Goal: Information Seeking & Learning: Learn about a topic

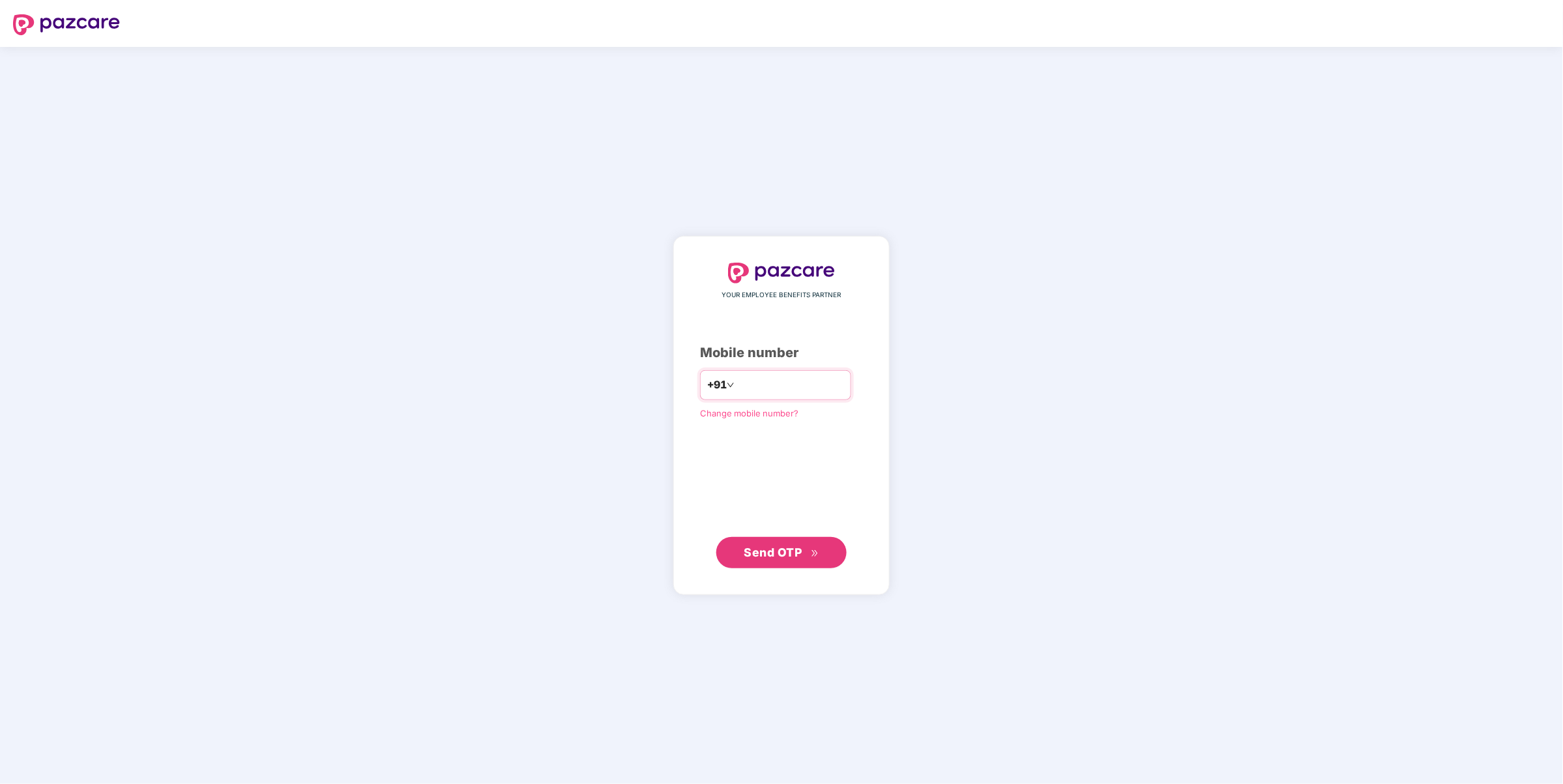
type input "**********"
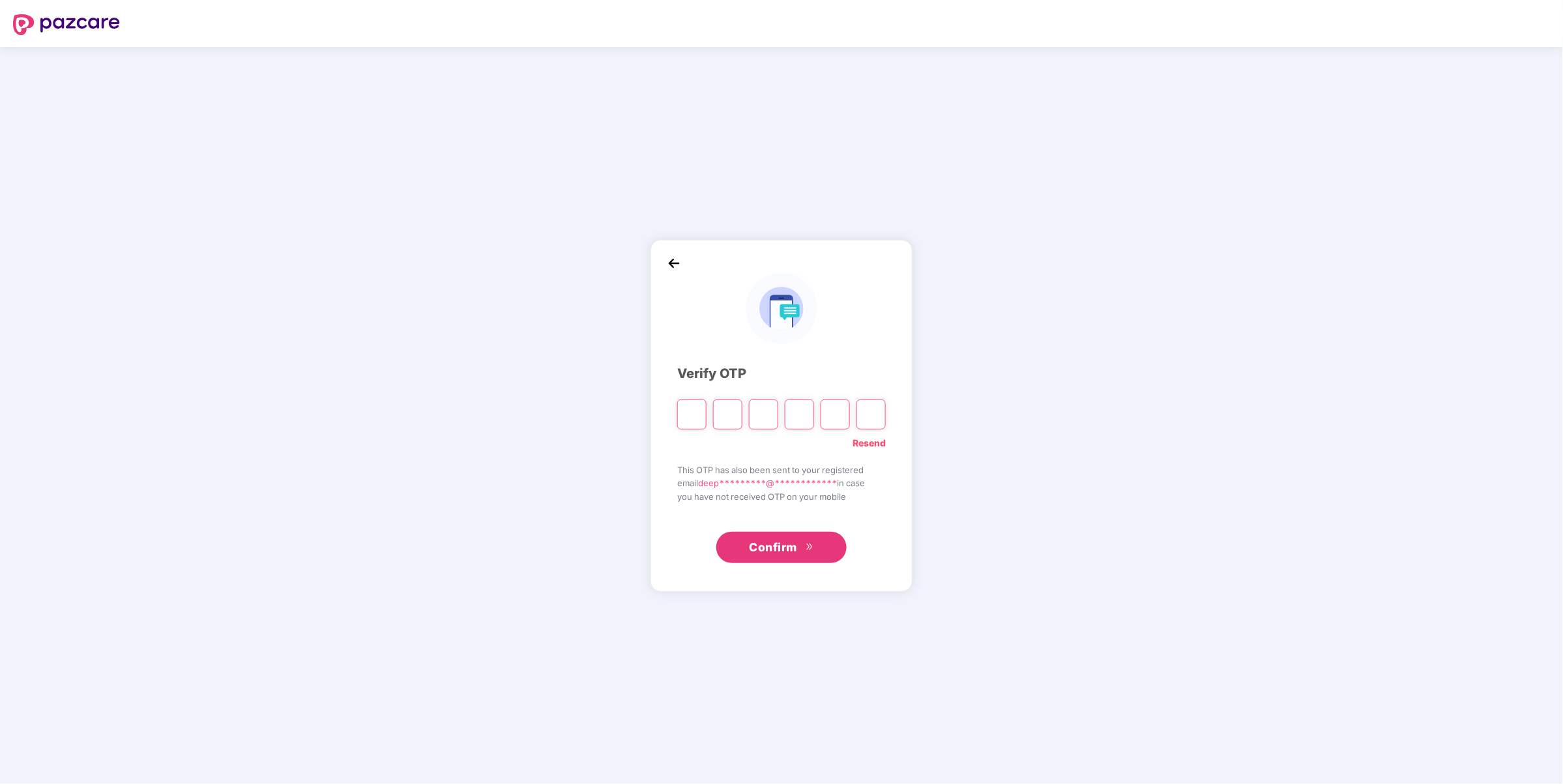
type input "*"
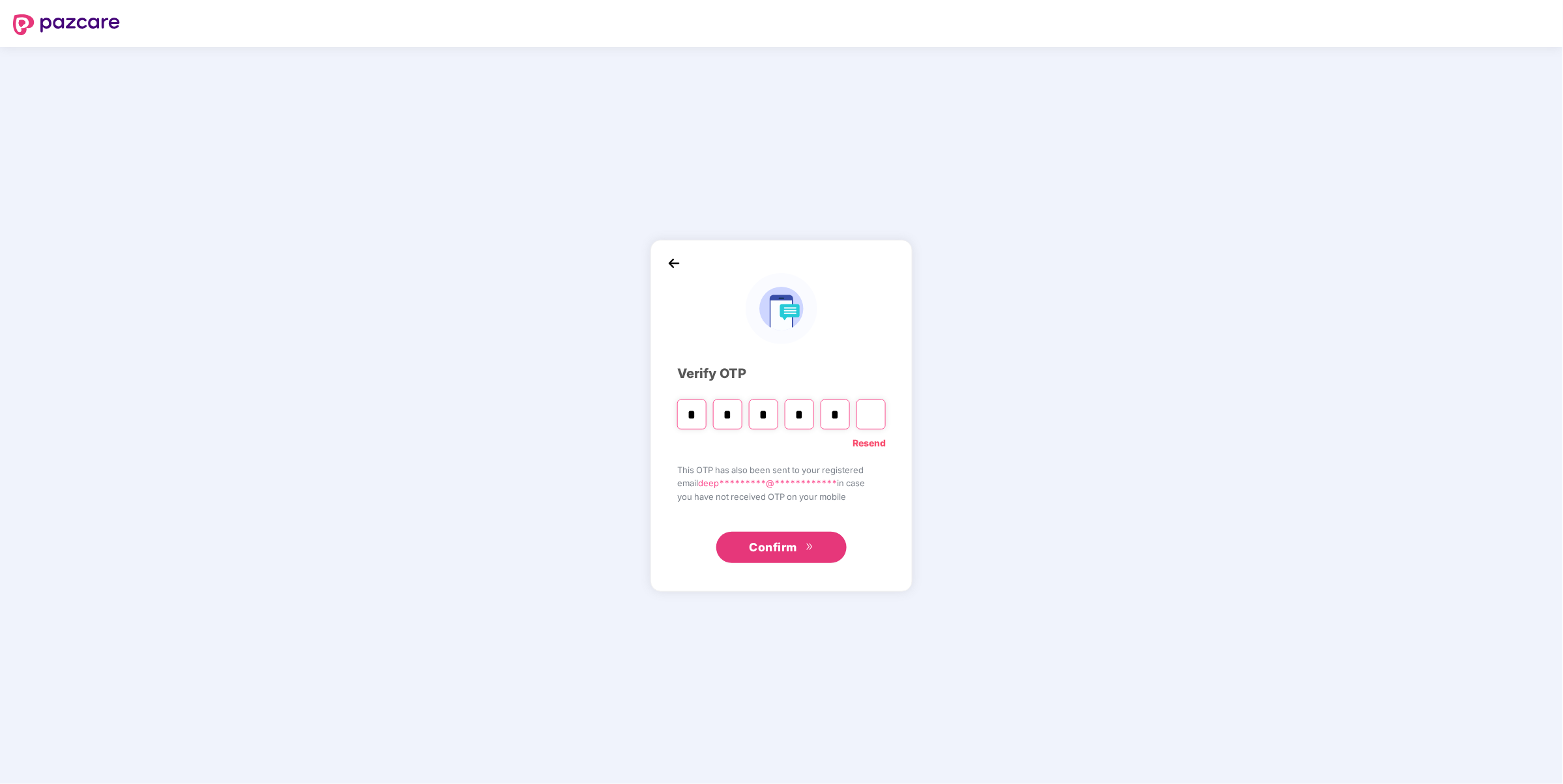
type input "*"
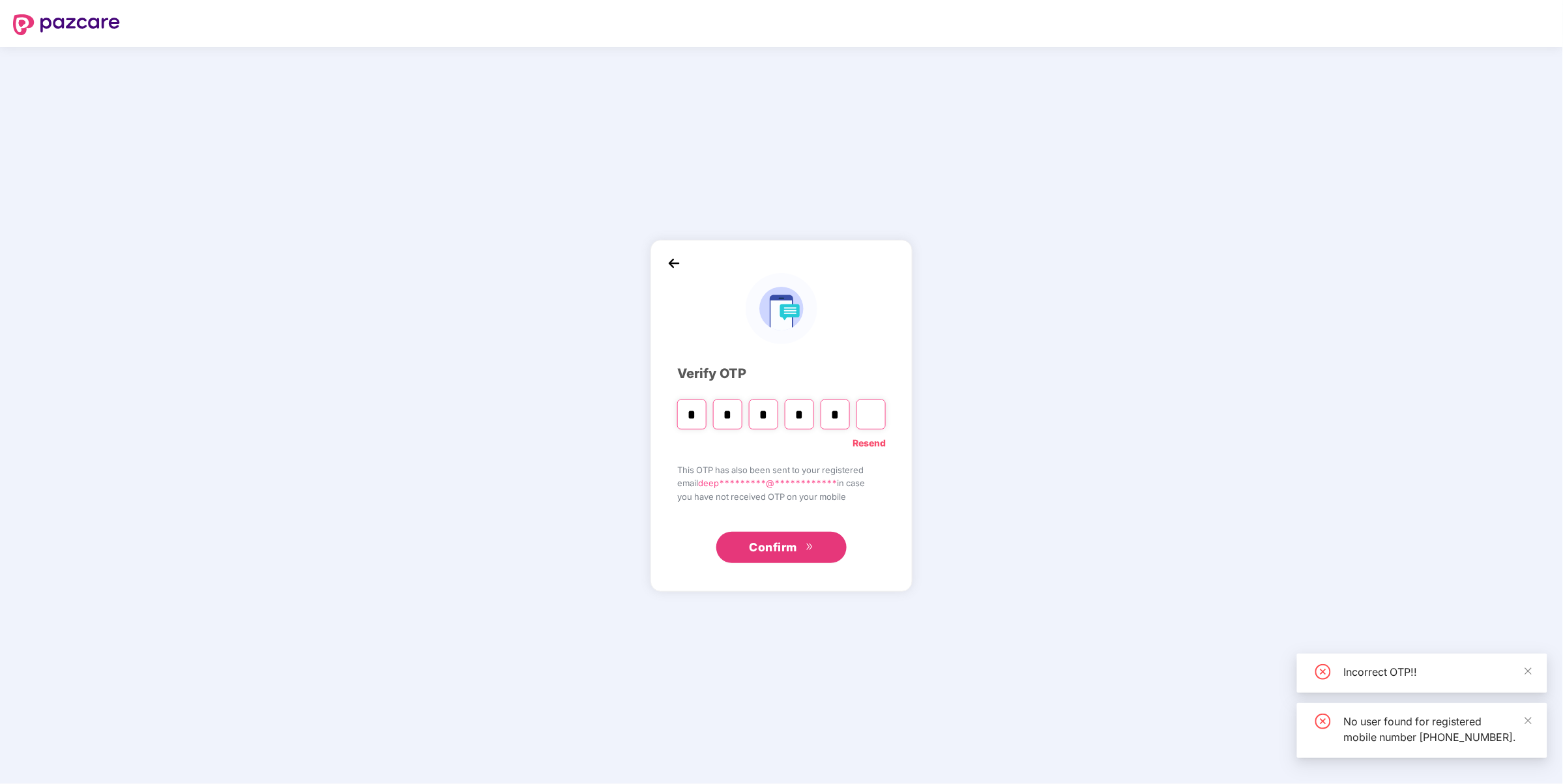
type input "*"
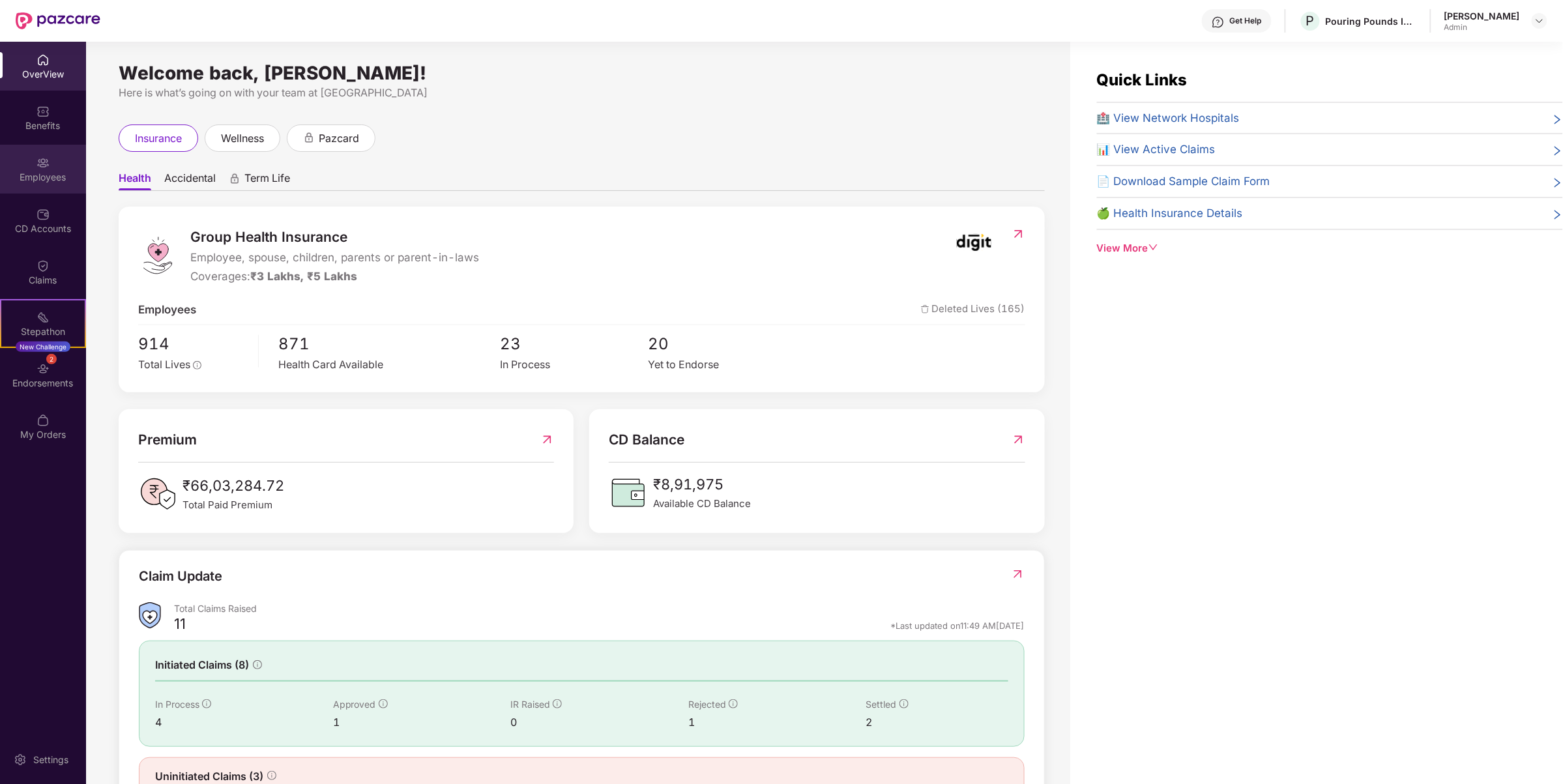
click at [58, 158] on div "Employees" at bounding box center [43, 169] width 86 height 49
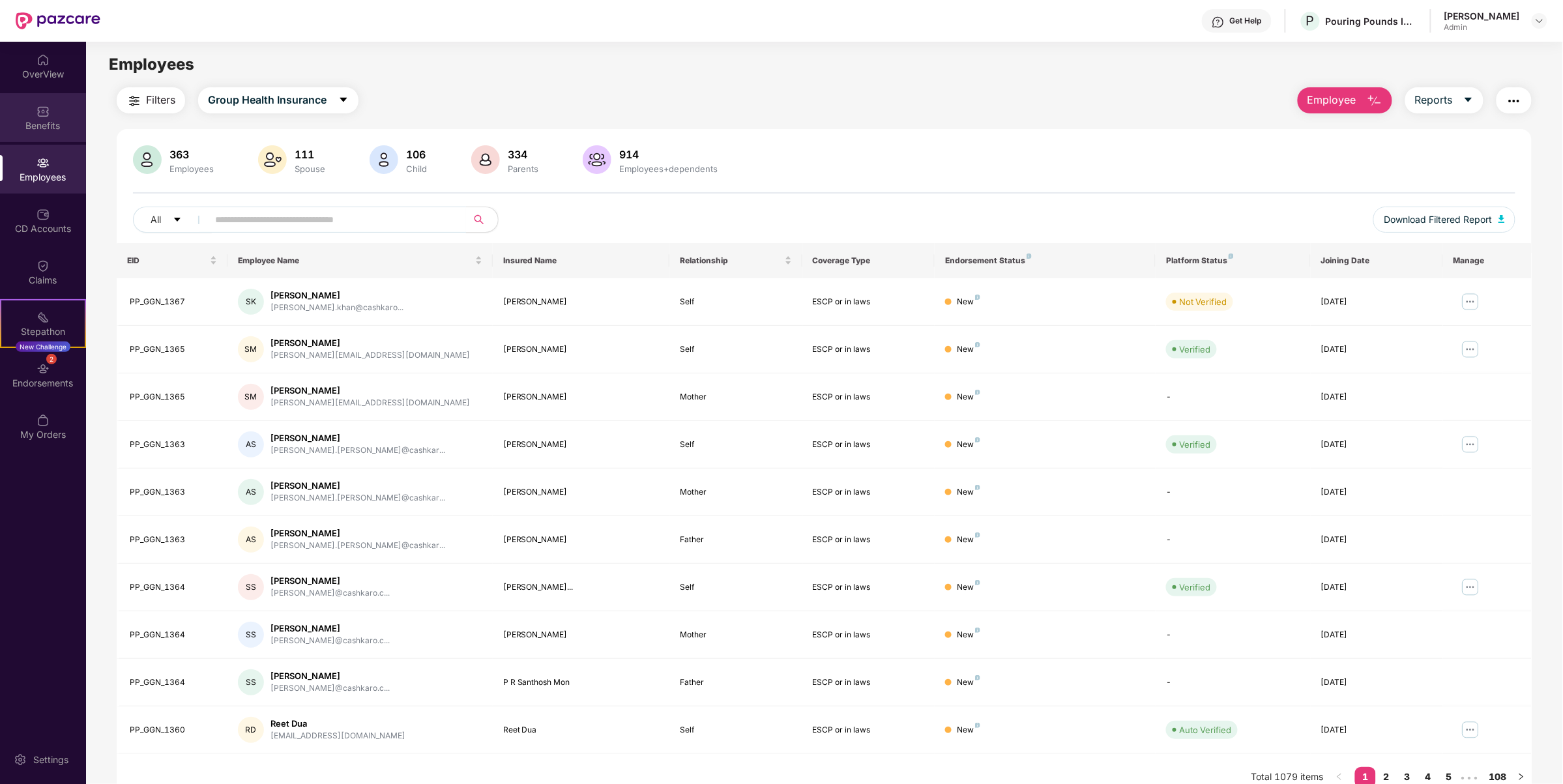
click at [48, 119] on div "Benefits" at bounding box center [43, 126] width 86 height 13
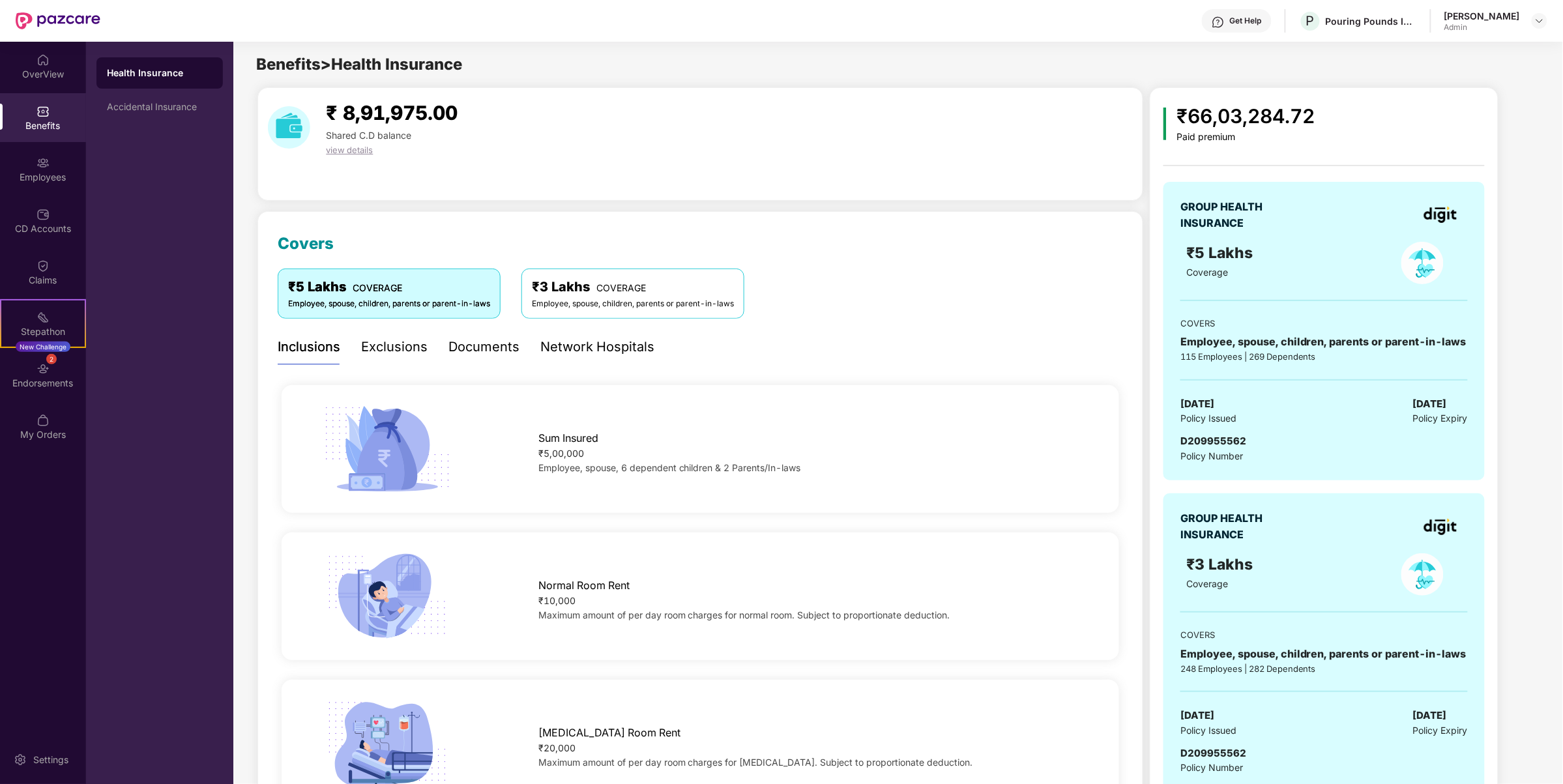
click at [449, 351] on div "Documents" at bounding box center [484, 346] width 71 height 20
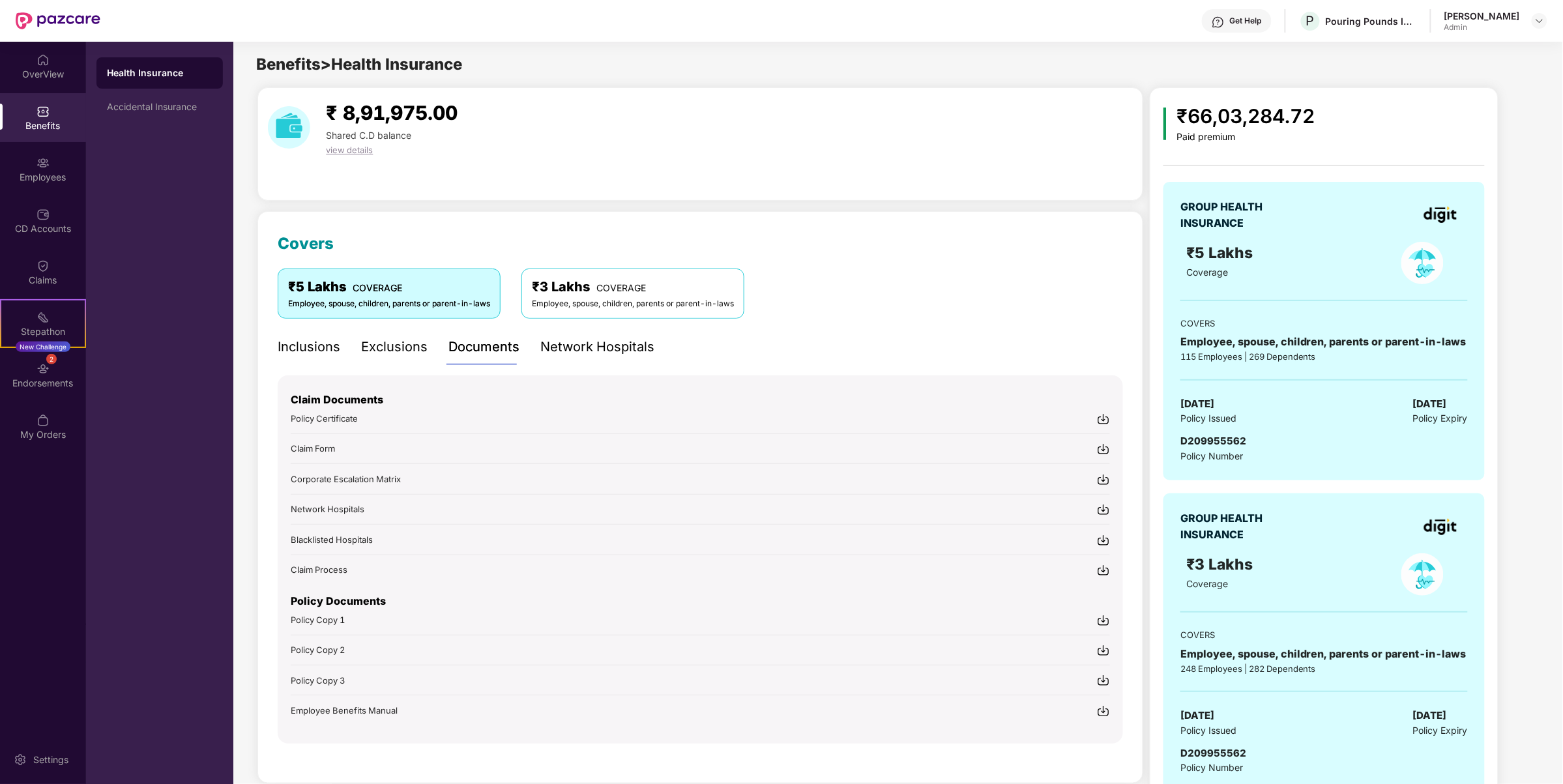
click at [1101, 711] on img at bounding box center [1104, 711] width 13 height 13
click at [1099, 675] on img at bounding box center [1104, 680] width 13 height 13
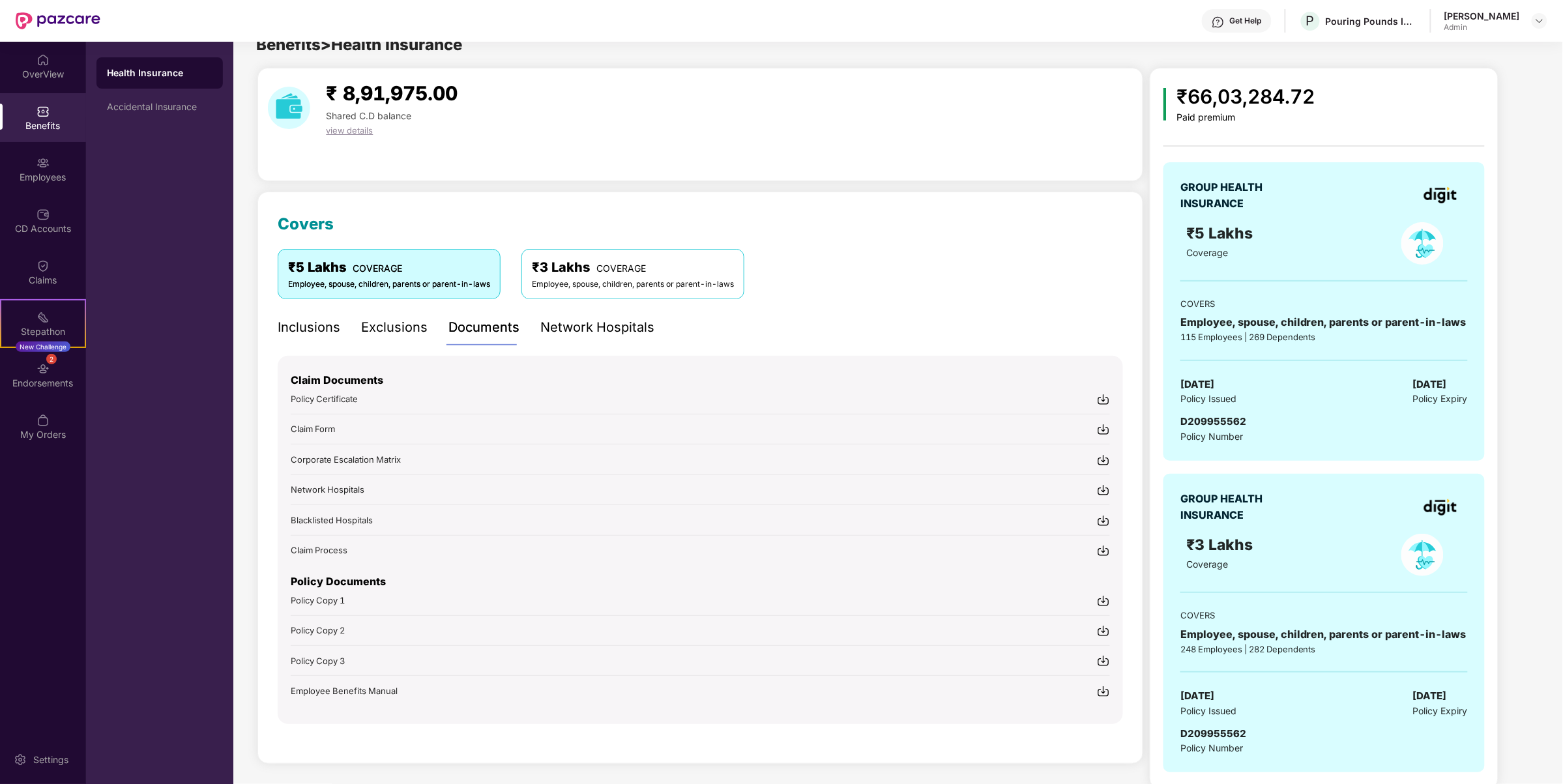
scroll to position [37, 0]
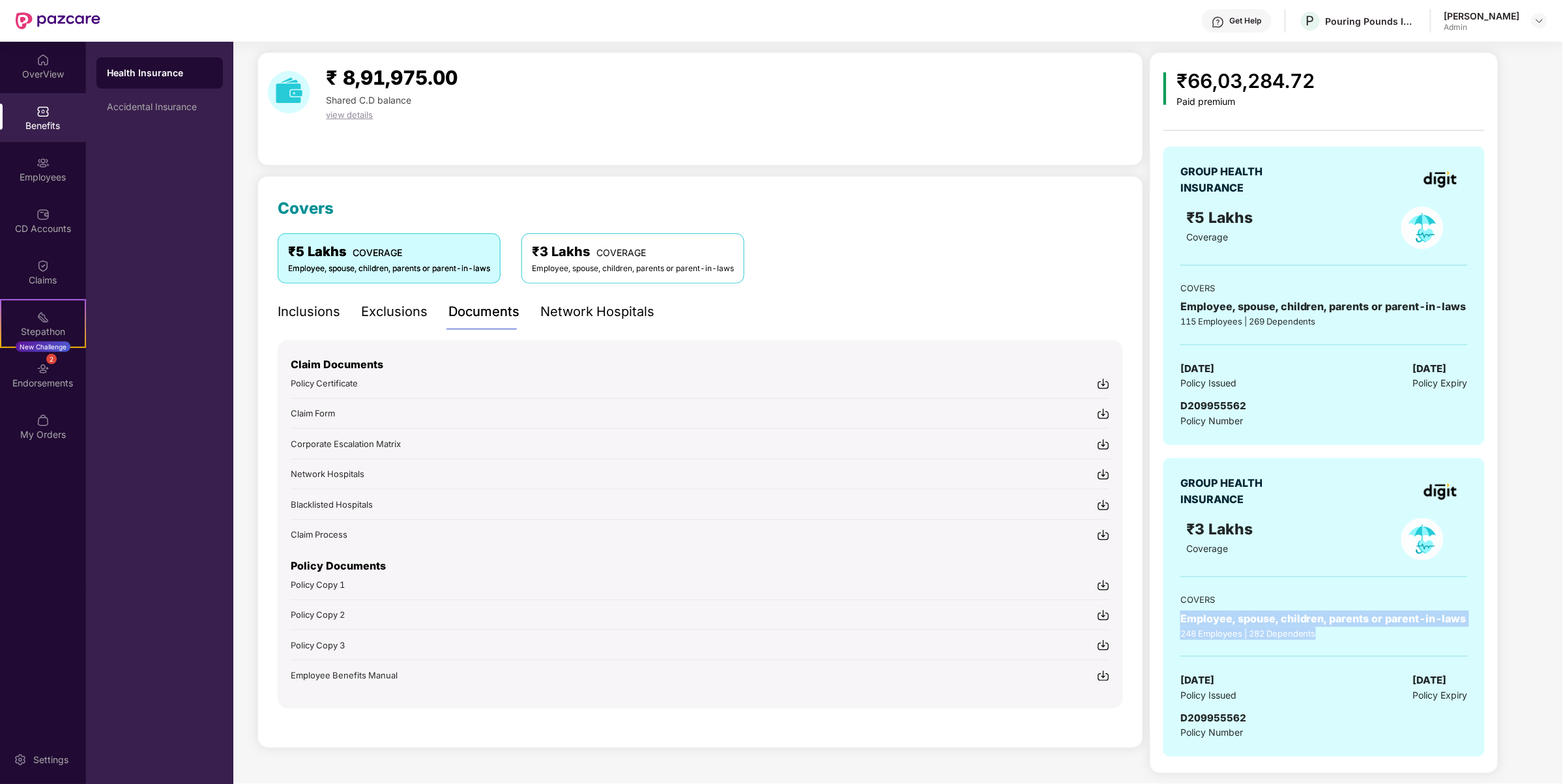
drag, startPoint x: 1347, startPoint y: 640, endPoint x: 1171, endPoint y: 607, distance: 179.1
click at [1171, 607] on div "GROUP HEALTH INSURANCE ₹3 Lakhs Coverage COVERS Employee, spouse, children, par…" at bounding box center [1324, 606] width 322 height 298
click at [404, 316] on div "Exclusions" at bounding box center [394, 311] width 67 height 20
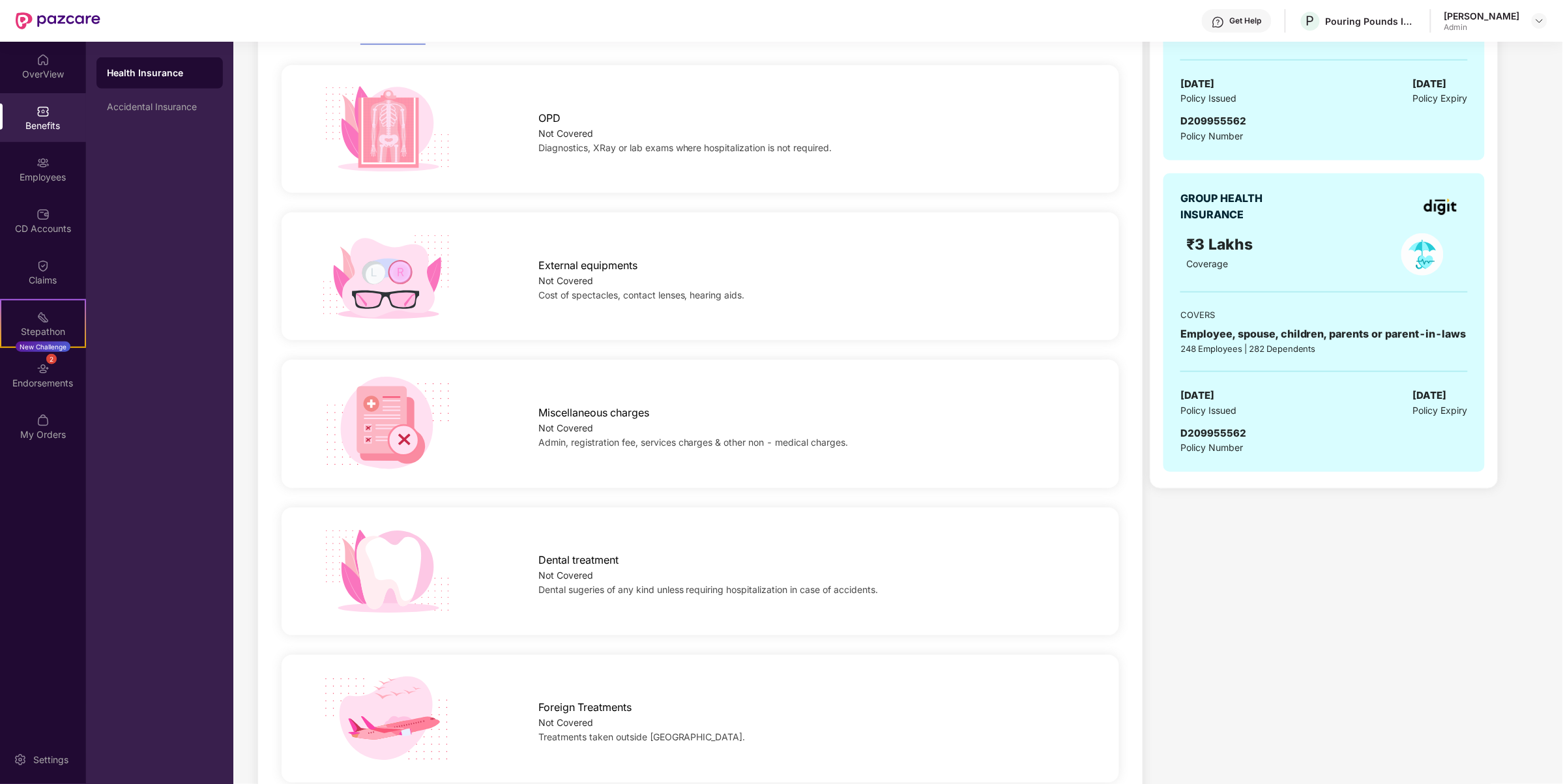
scroll to position [281, 0]
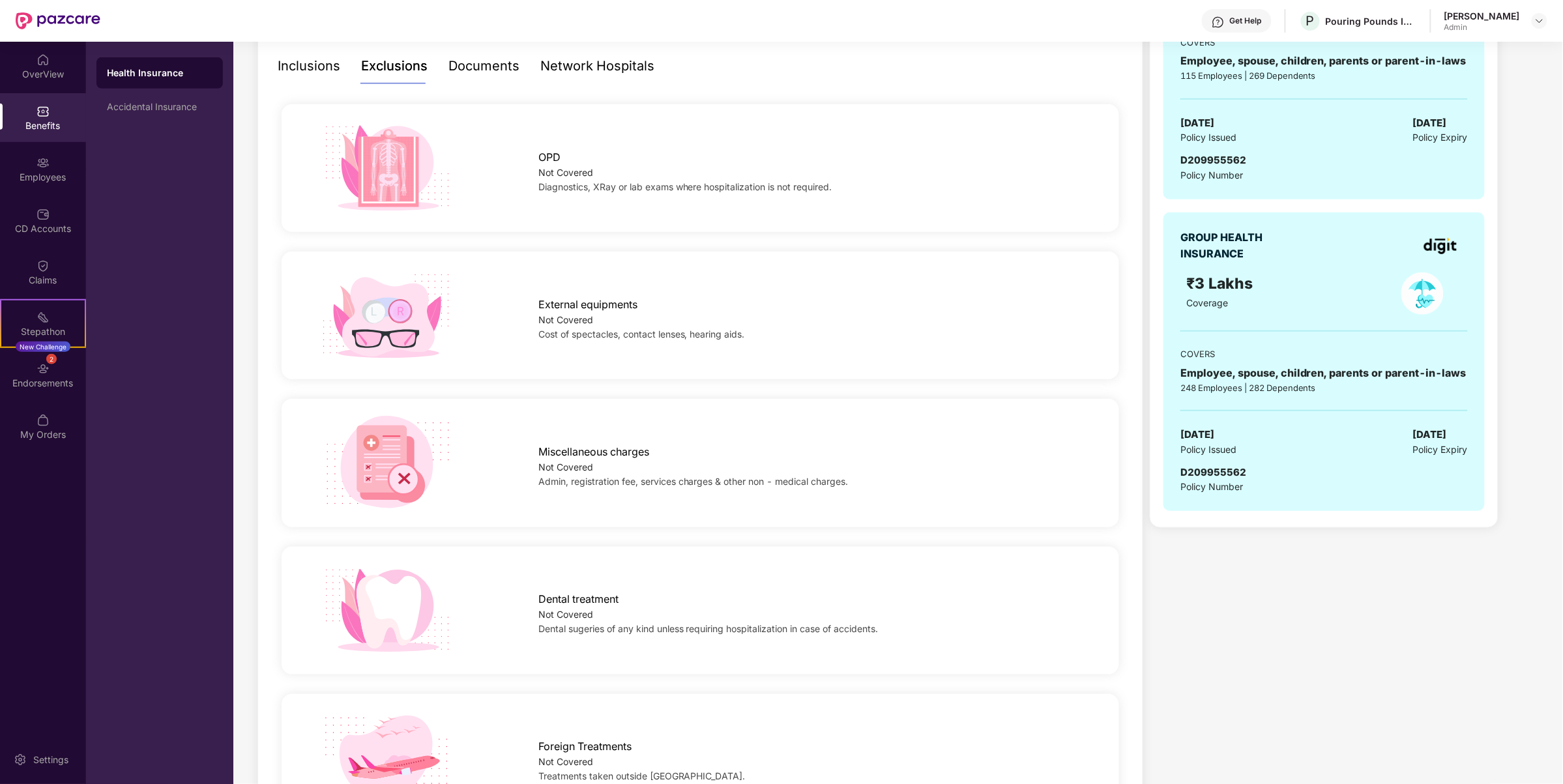
click at [295, 75] on div "Inclusions" at bounding box center [308, 66] width 63 height 20
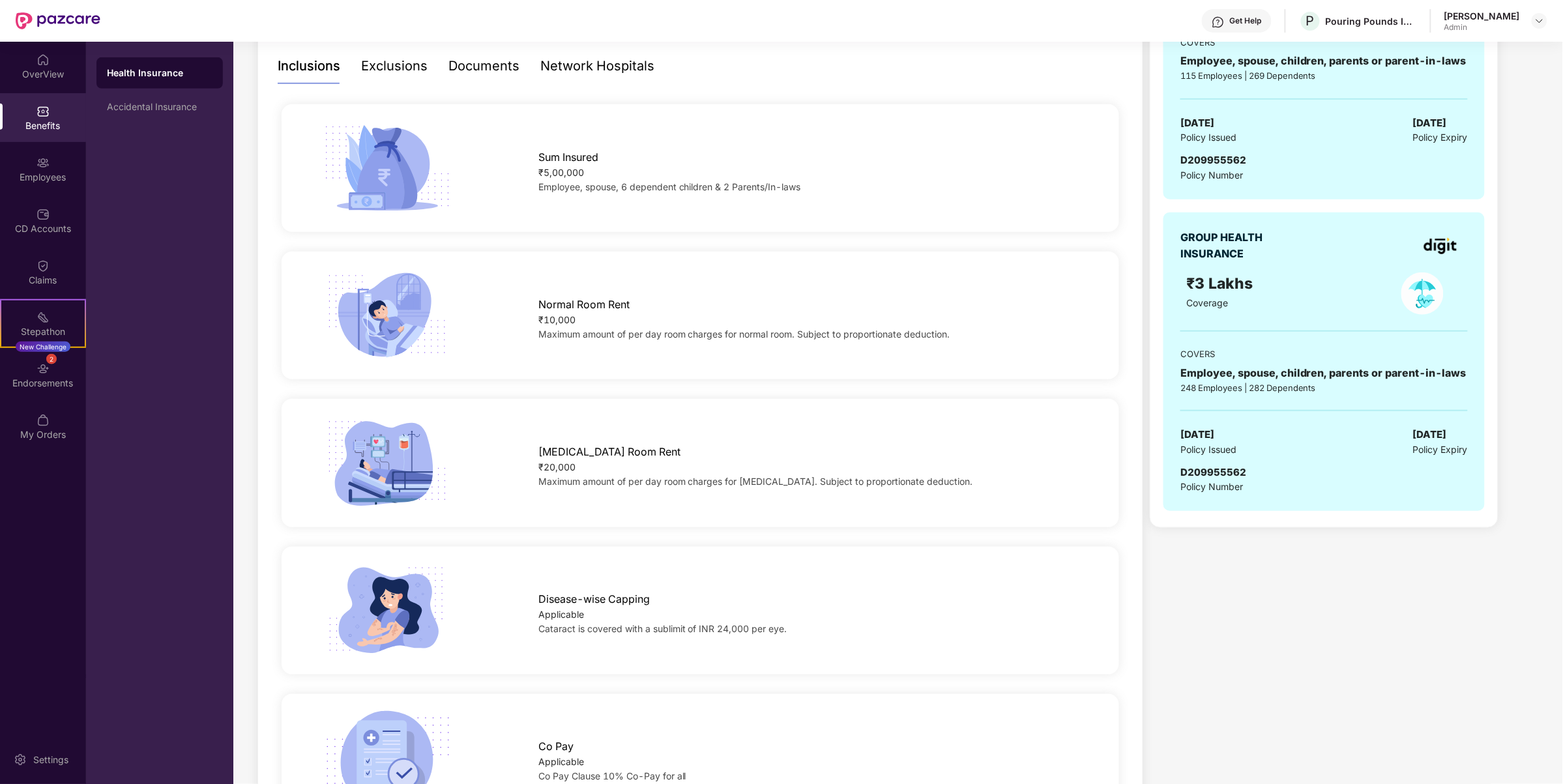
scroll to position [362, 0]
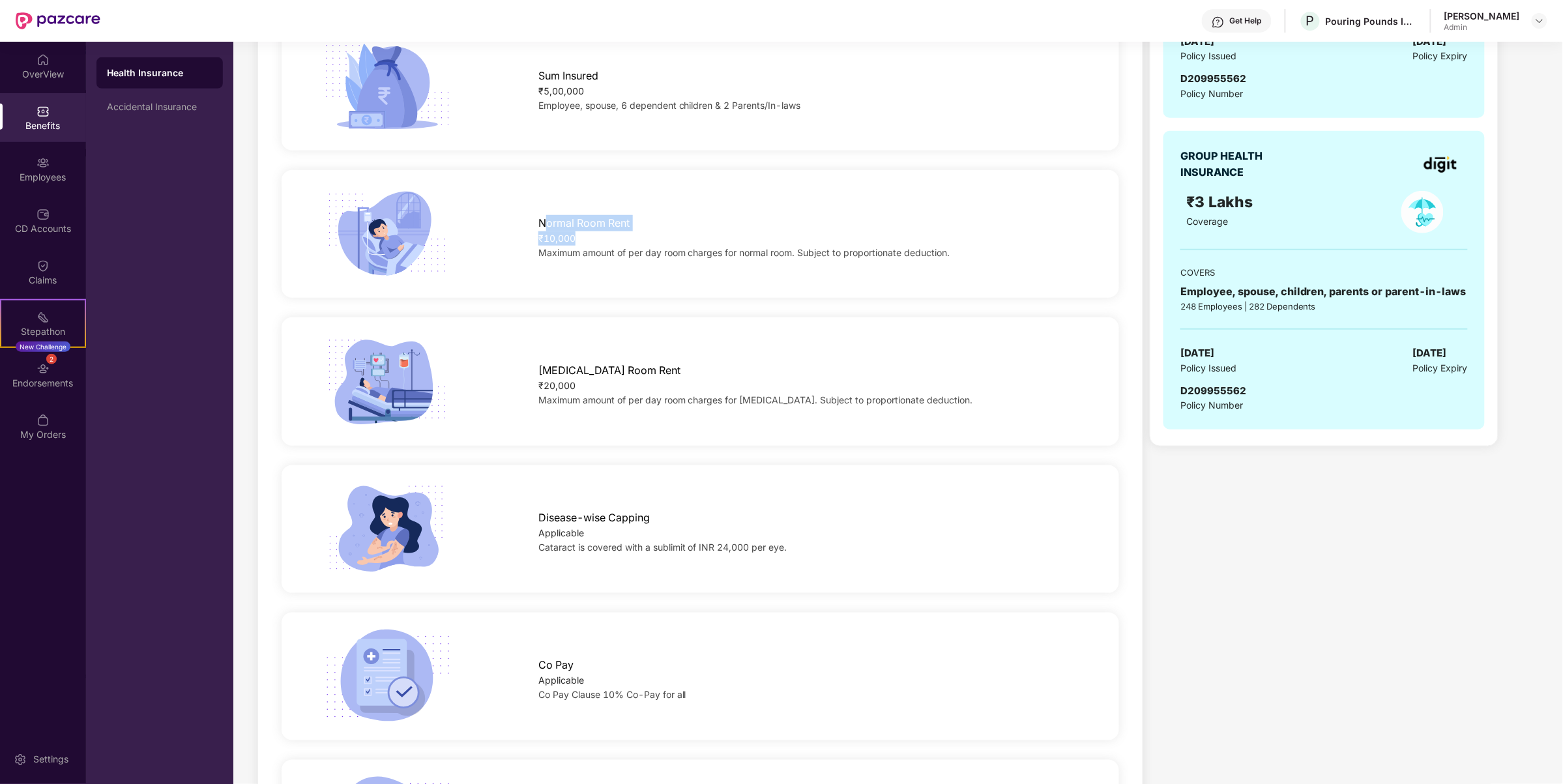
drag, startPoint x: 568, startPoint y: 231, endPoint x: 547, endPoint y: 230, distance: 21.0
click at [547, 230] on div "Normal Room Rent ₹10,000 Maximum amount of per day room charges for normal room…" at bounding box center [809, 235] width 586 height 52
click at [574, 274] on div "Normal Room Rent ₹10,000 Maximum amount of per day room charges for normal room…" at bounding box center [700, 234] width 879 height 95
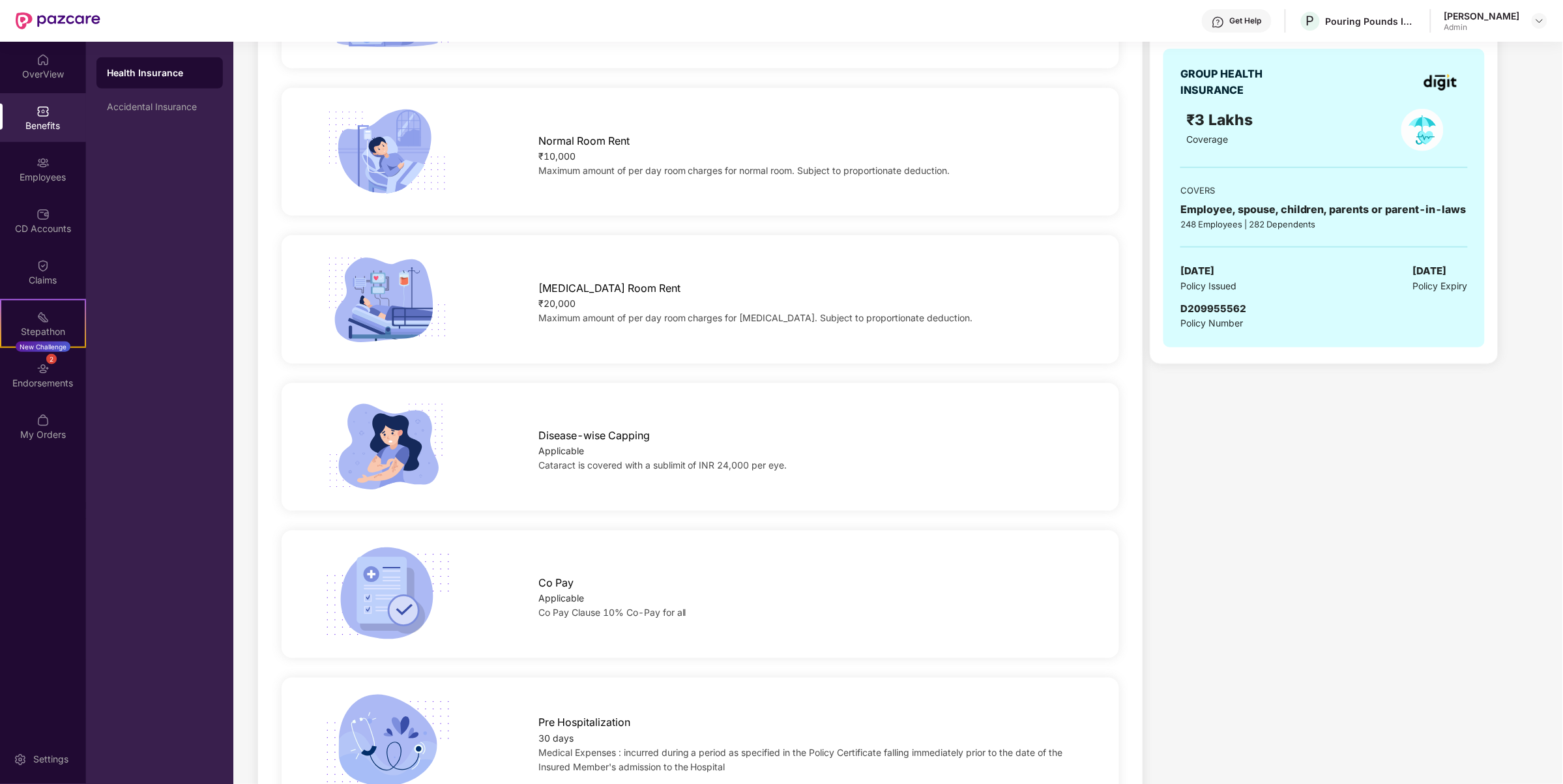
scroll to position [443, 0]
drag, startPoint x: 591, startPoint y: 301, endPoint x: 542, endPoint y: 298, distance: 49.1
click at [542, 298] on div "₹20,000" at bounding box center [809, 304] width 544 height 14
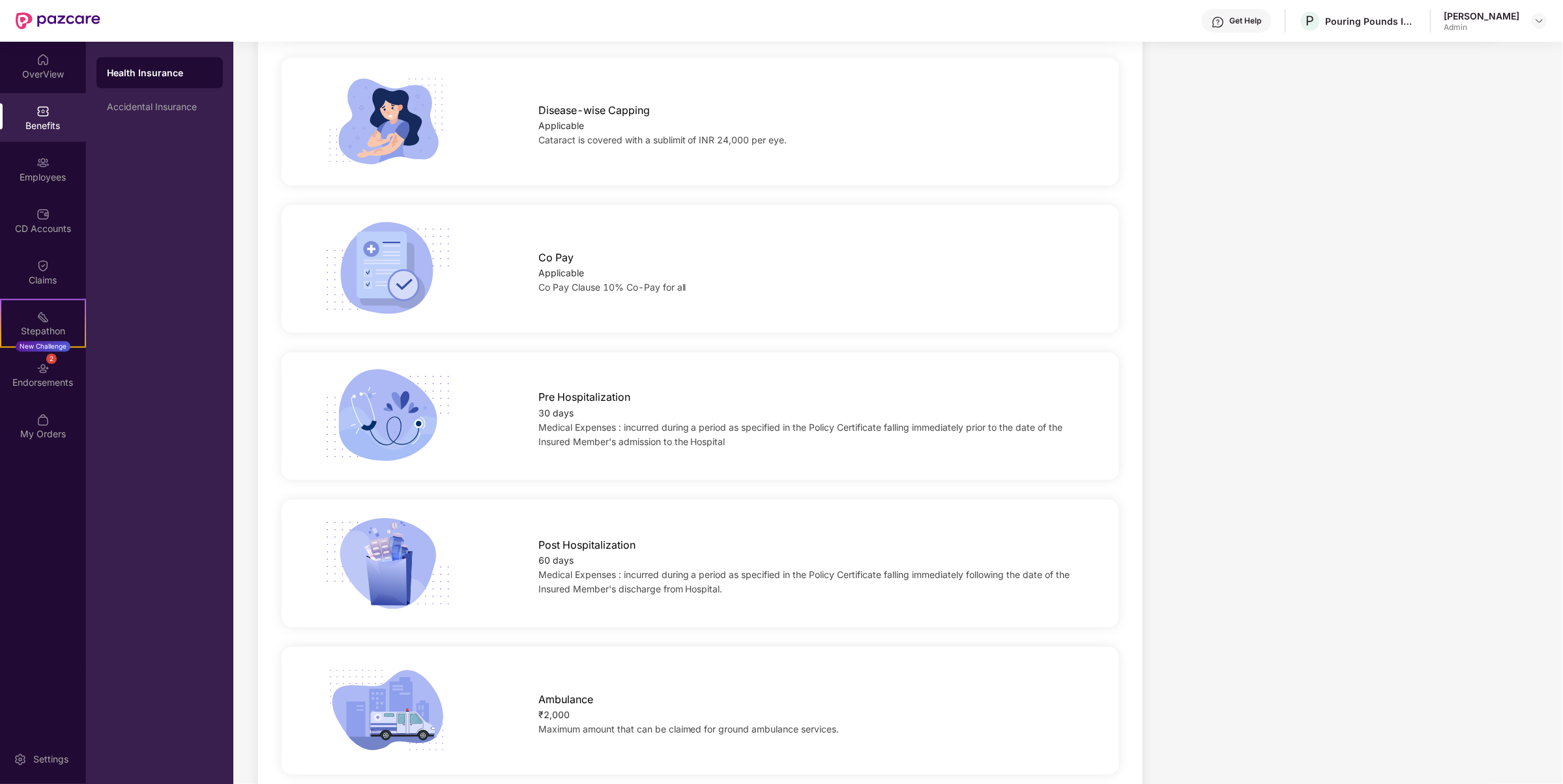
scroll to position [851, 0]
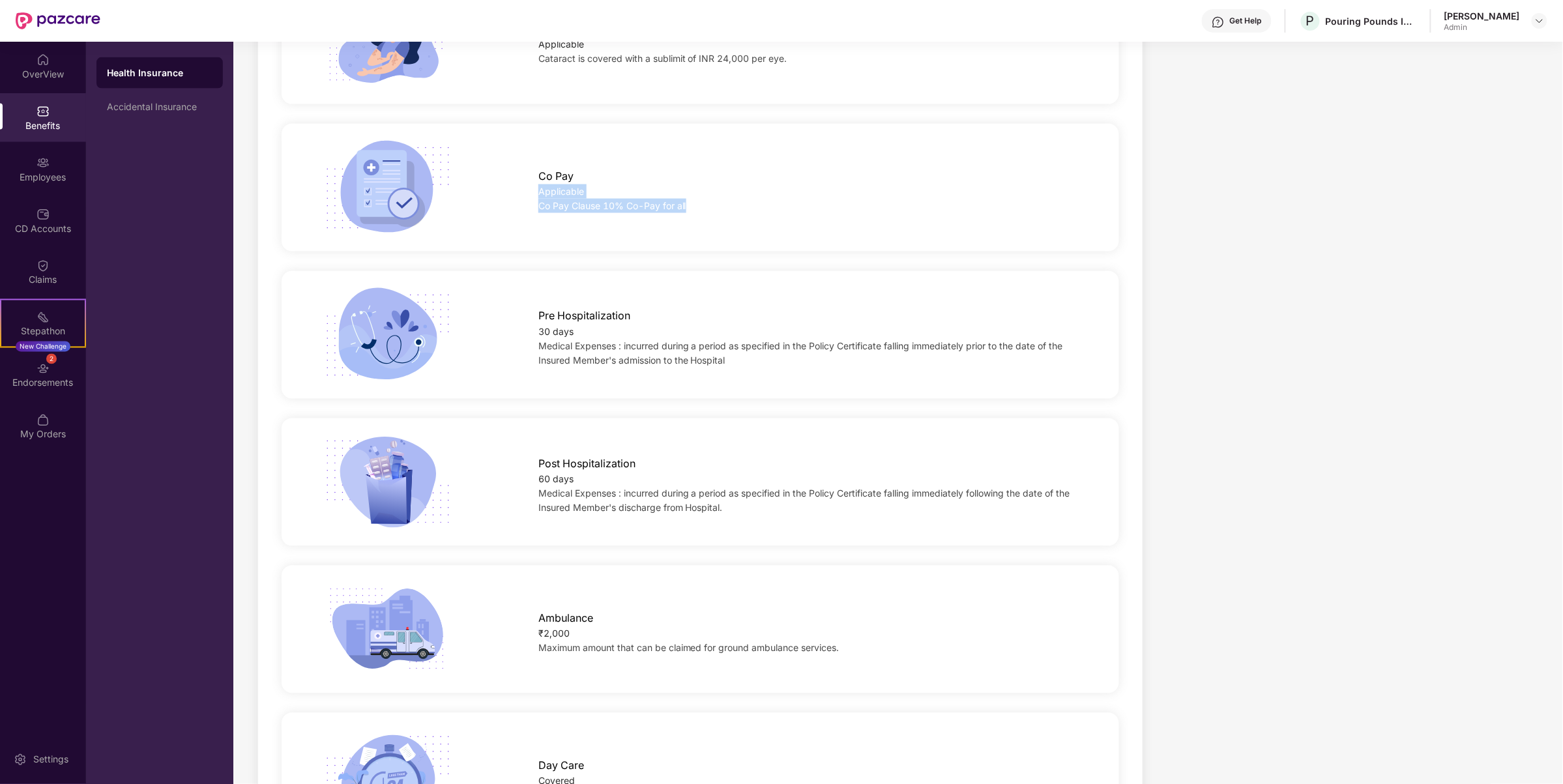
drag, startPoint x: 694, startPoint y: 215, endPoint x: 535, endPoint y: 199, distance: 159.8
click at [535, 199] on div "Co Pay Applicable Co Pay Clause 10% Co-Pay for all" at bounding box center [700, 188] width 879 height 95
click at [572, 225] on div "Co Pay Applicable Co Pay Clause 10% Co-Pay for all" at bounding box center [700, 188] width 879 height 95
drag, startPoint x: 698, startPoint y: 215, endPoint x: 538, endPoint y: 214, distance: 160.0
click at [538, 214] on div "Co Pay Applicable Co Pay Clause 10% Co-Pay for all" at bounding box center [700, 188] width 879 height 95
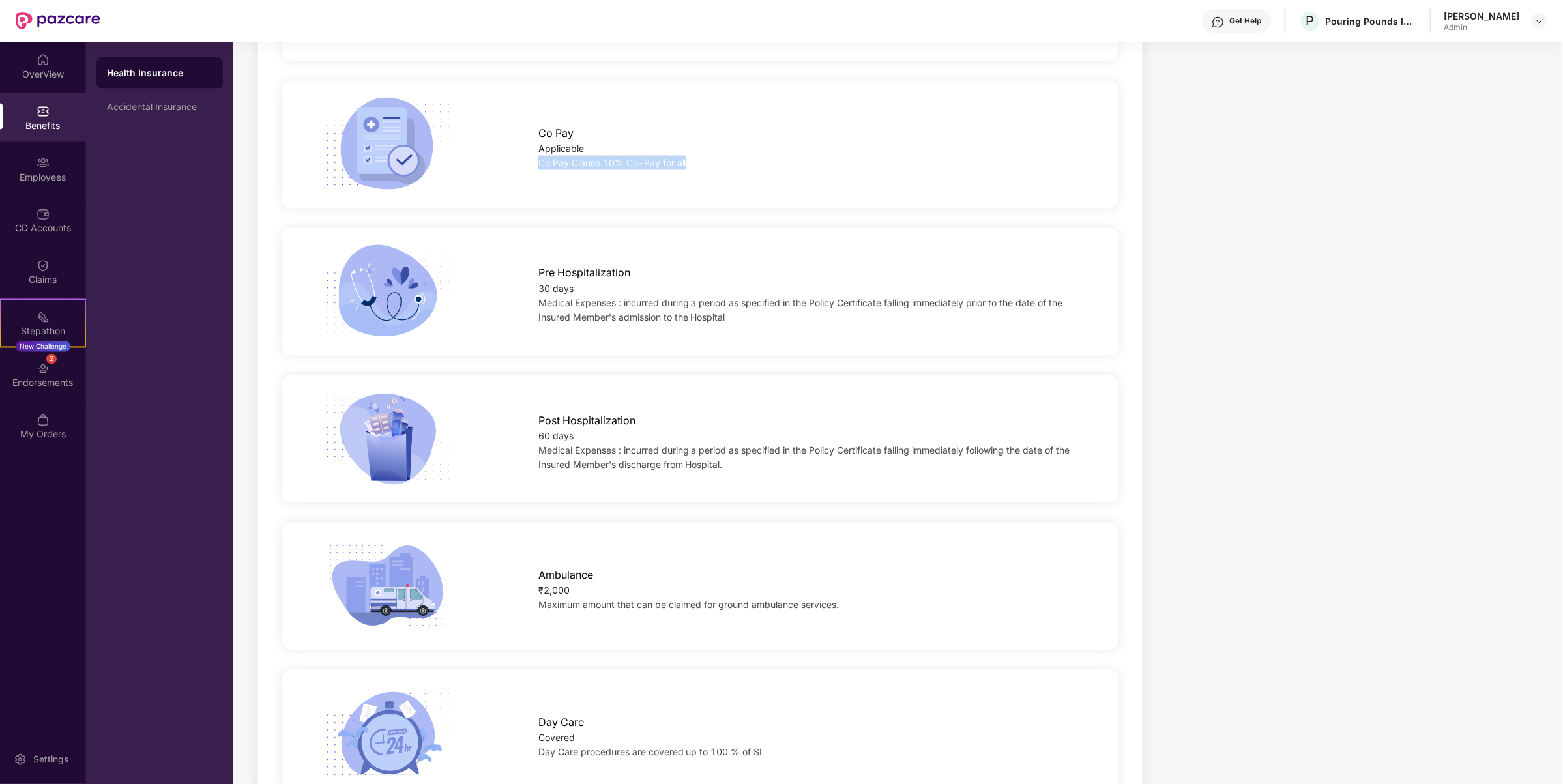
scroll to position [932, 0]
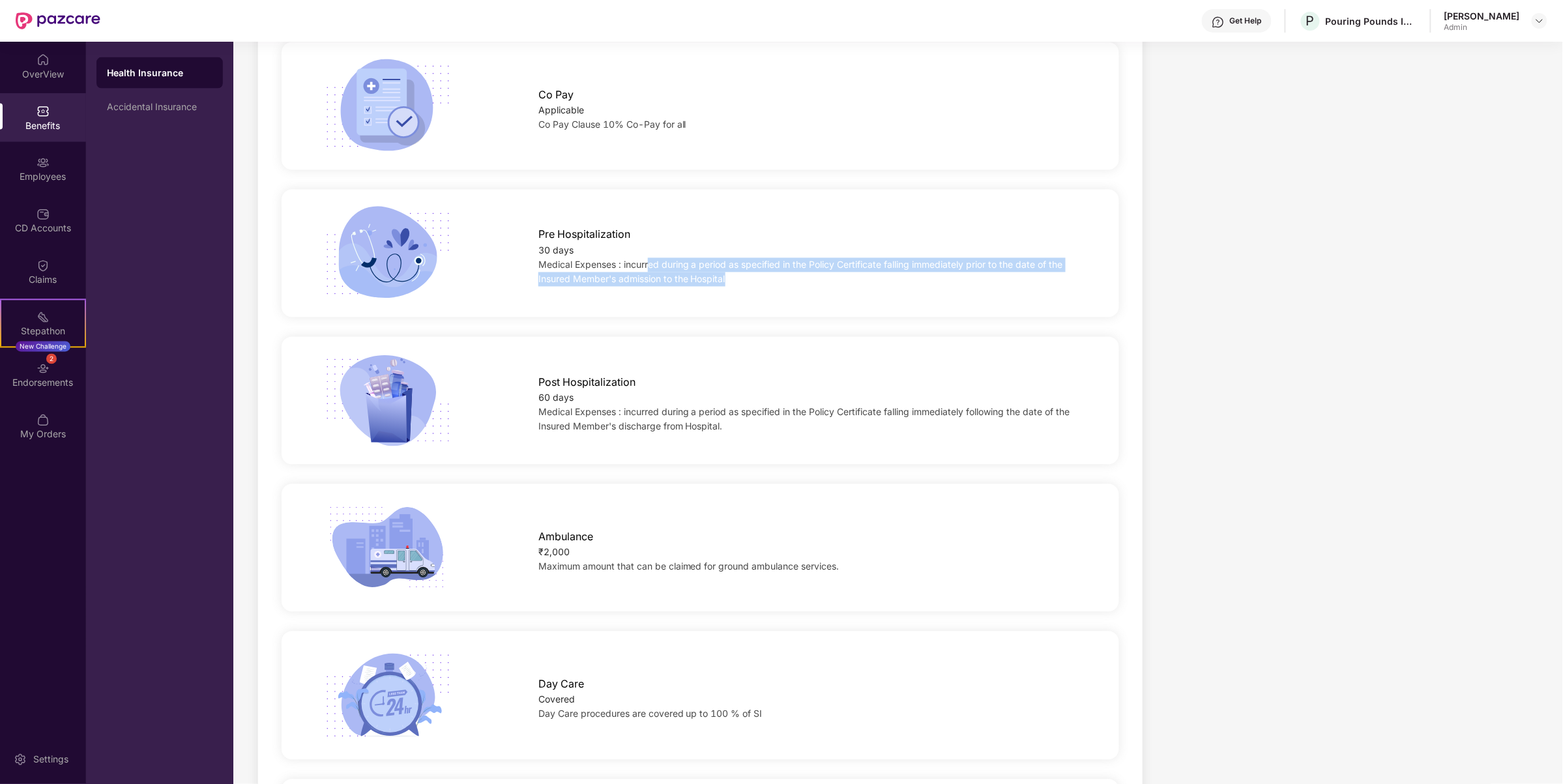
drag, startPoint x: 738, startPoint y: 285, endPoint x: 647, endPoint y: 268, distance: 92.6
click at [647, 268] on div "Medical Expenses : incurred during a period as specified in the Policy Certific…" at bounding box center [809, 272] width 544 height 28
click at [713, 292] on div "Pre Hospitalization 30 days Medical Expenses : incurred during a period as spec…" at bounding box center [700, 254] width 879 height 95
drag, startPoint x: 749, startPoint y: 285, endPoint x: 539, endPoint y: 262, distance: 211.3
click at [539, 262] on div "Medical Expenses : incurred during a period as specified in the Policy Certific…" at bounding box center [809, 272] width 544 height 28
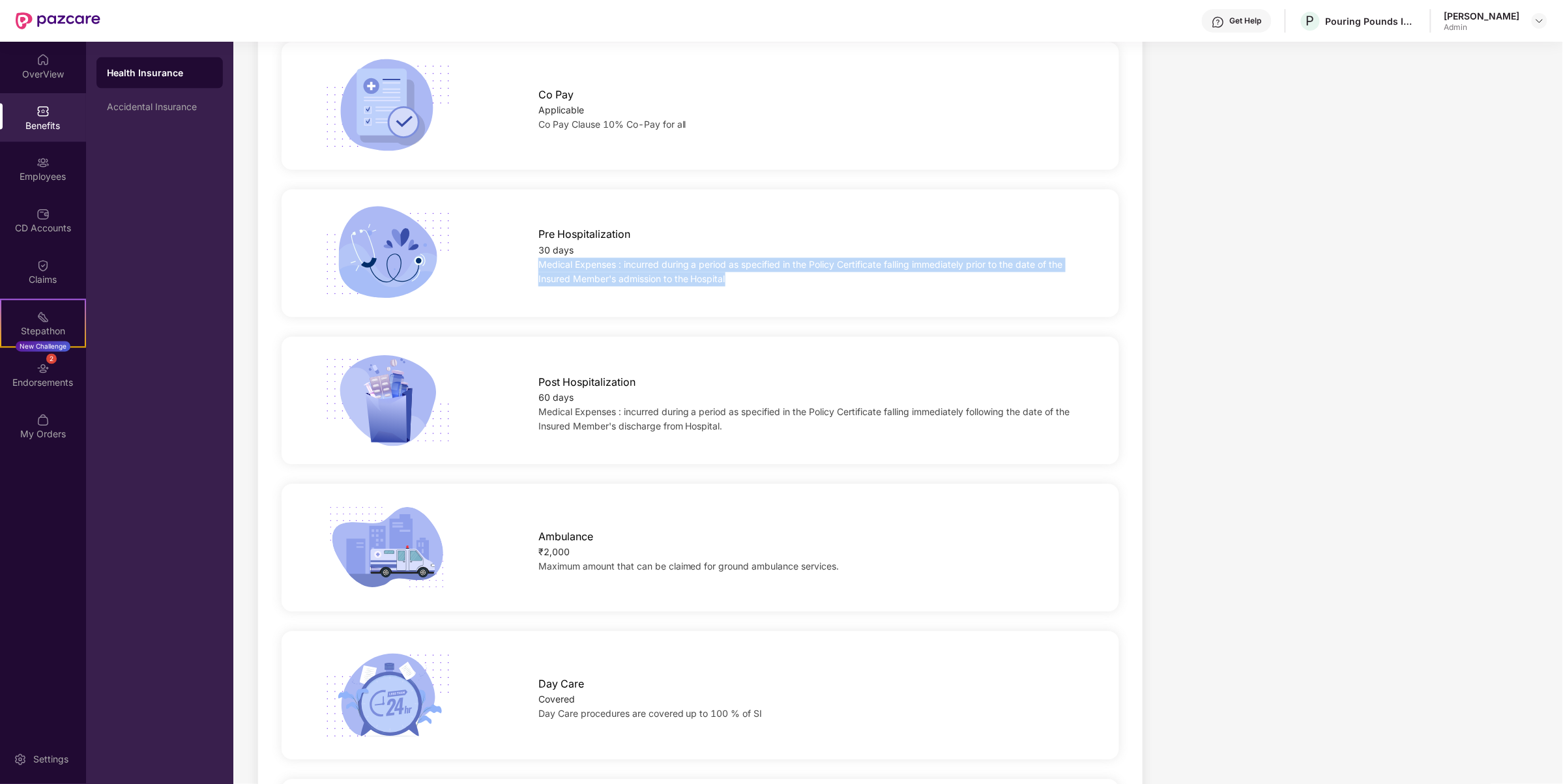
click at [643, 324] on div "Pre Hospitalization 30 days Medical Expenses : incurred during a period as spec…" at bounding box center [700, 253] width 845 height 147
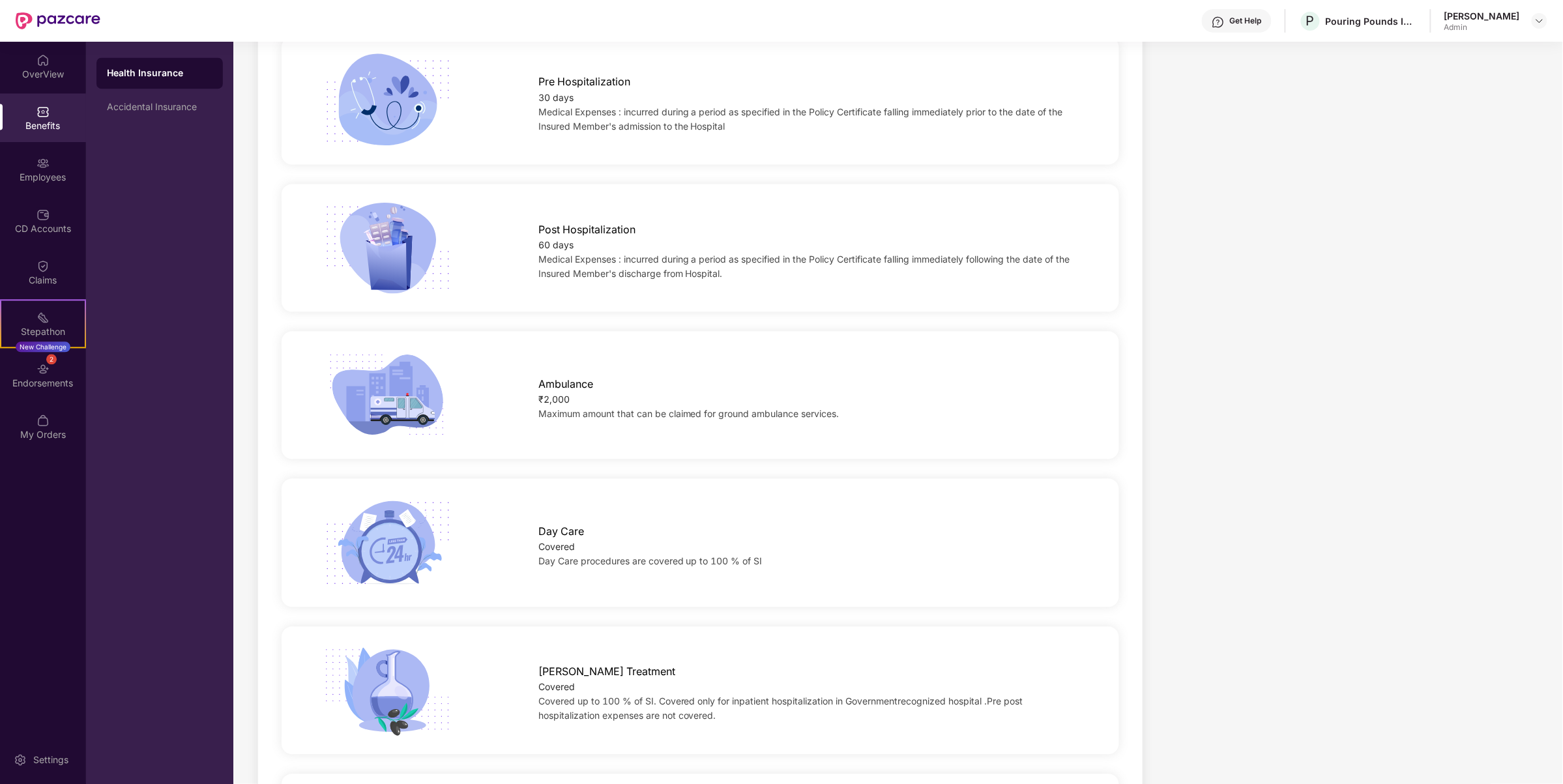
scroll to position [1095, 0]
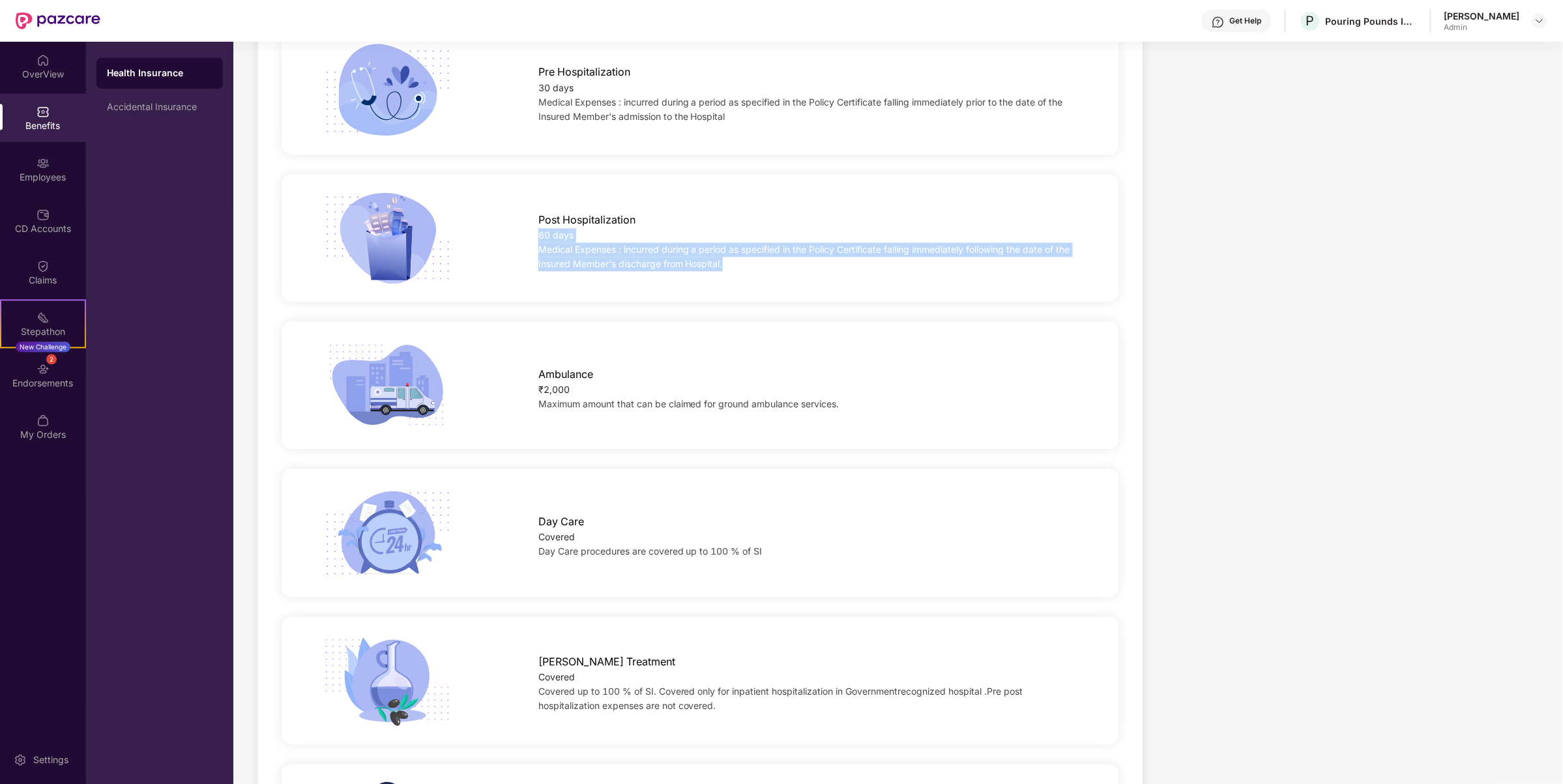
drag, startPoint x: 728, startPoint y: 269, endPoint x: 525, endPoint y: 241, distance: 204.9
click at [525, 241] on div "Post Hospitalization 60 days Medical Expenses : incurred during a period as spe…" at bounding box center [809, 238] width 586 height 66
click at [583, 277] on div "Post Hospitalization 60 days Medical Expenses : incurred during a period as spe…" at bounding box center [700, 238] width 879 height 95
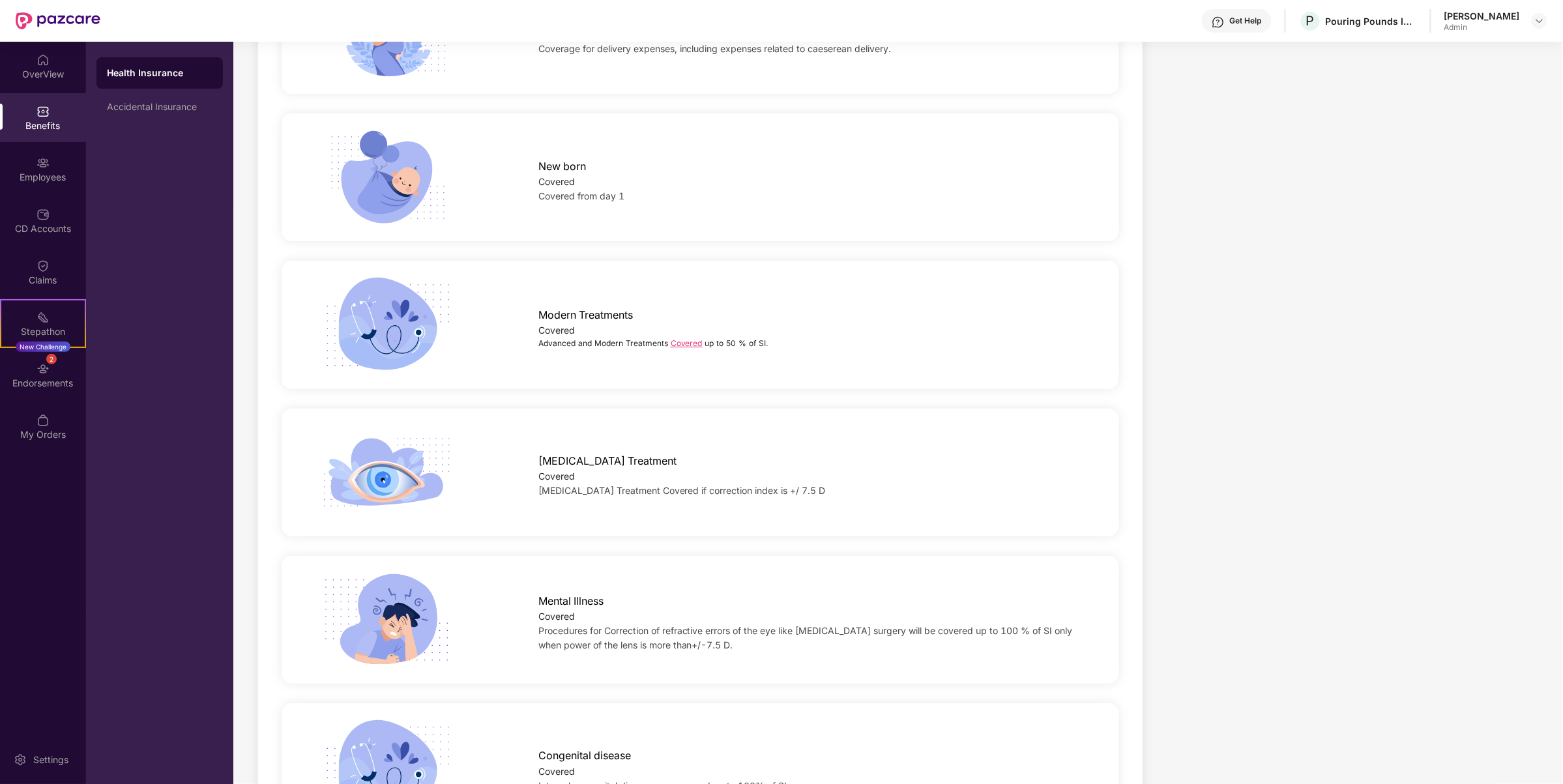
scroll to position [2072, 0]
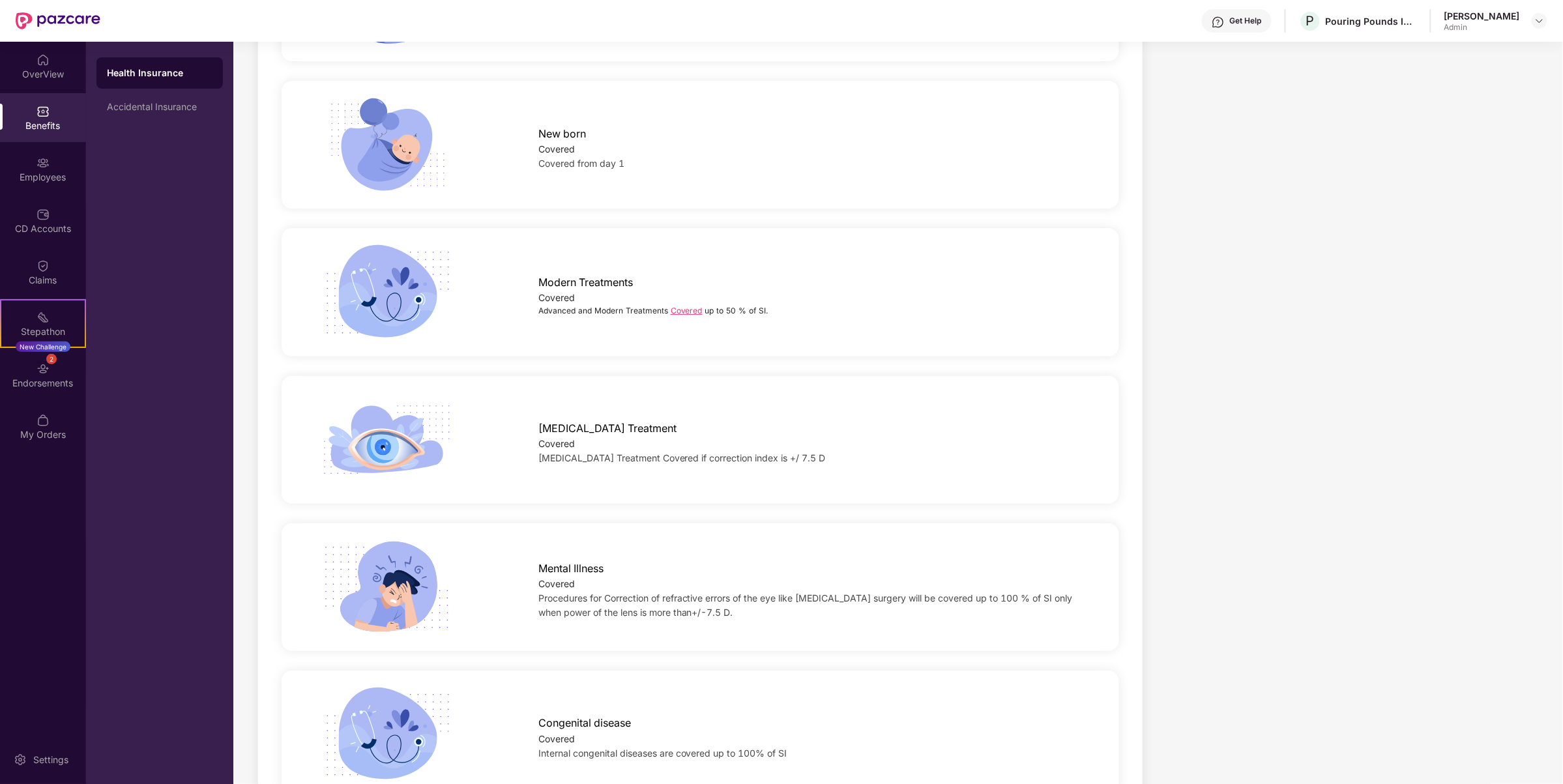
click at [686, 310] on link "Covered" at bounding box center [687, 311] width 32 height 10
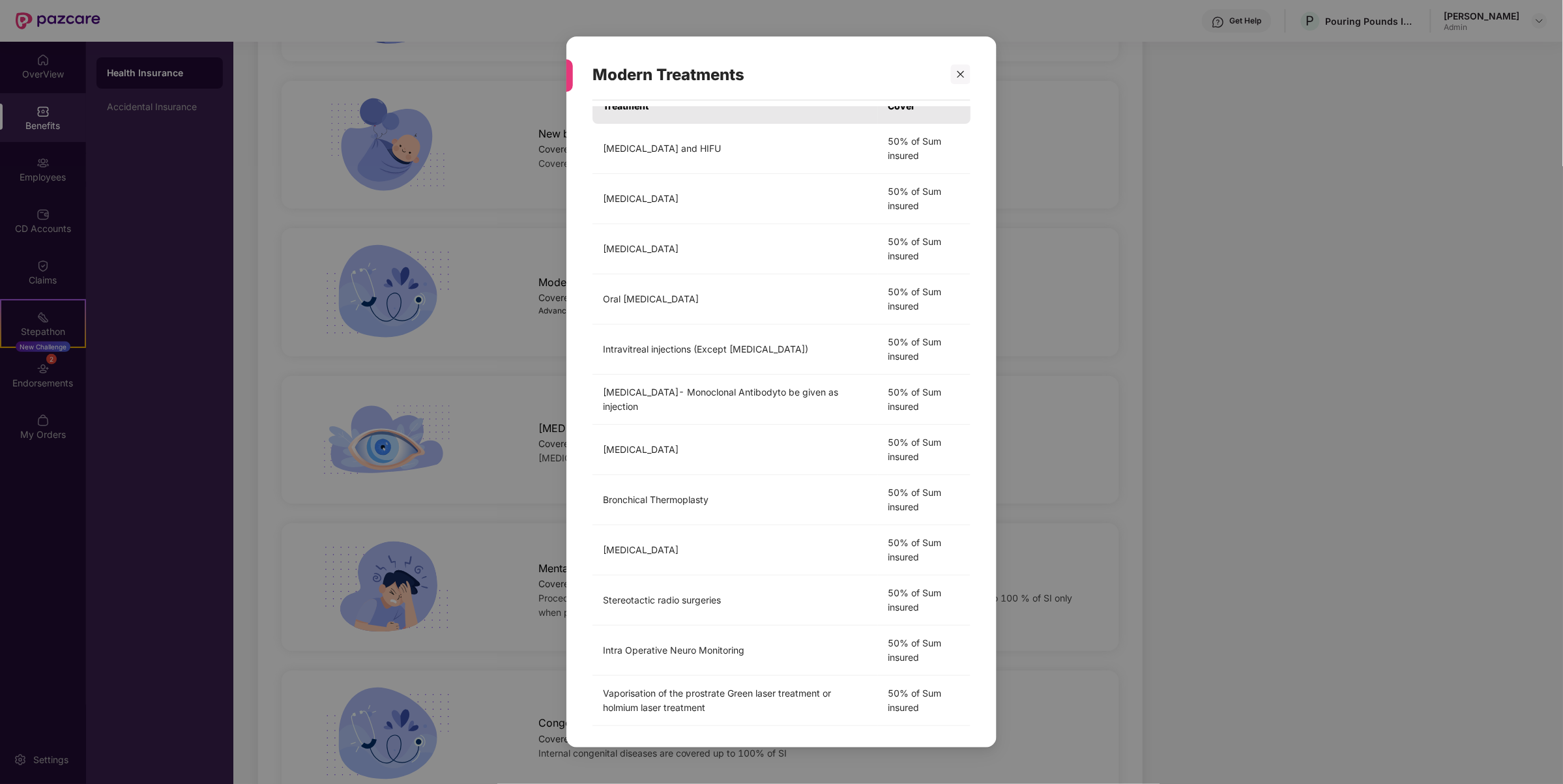
scroll to position [0, 0]
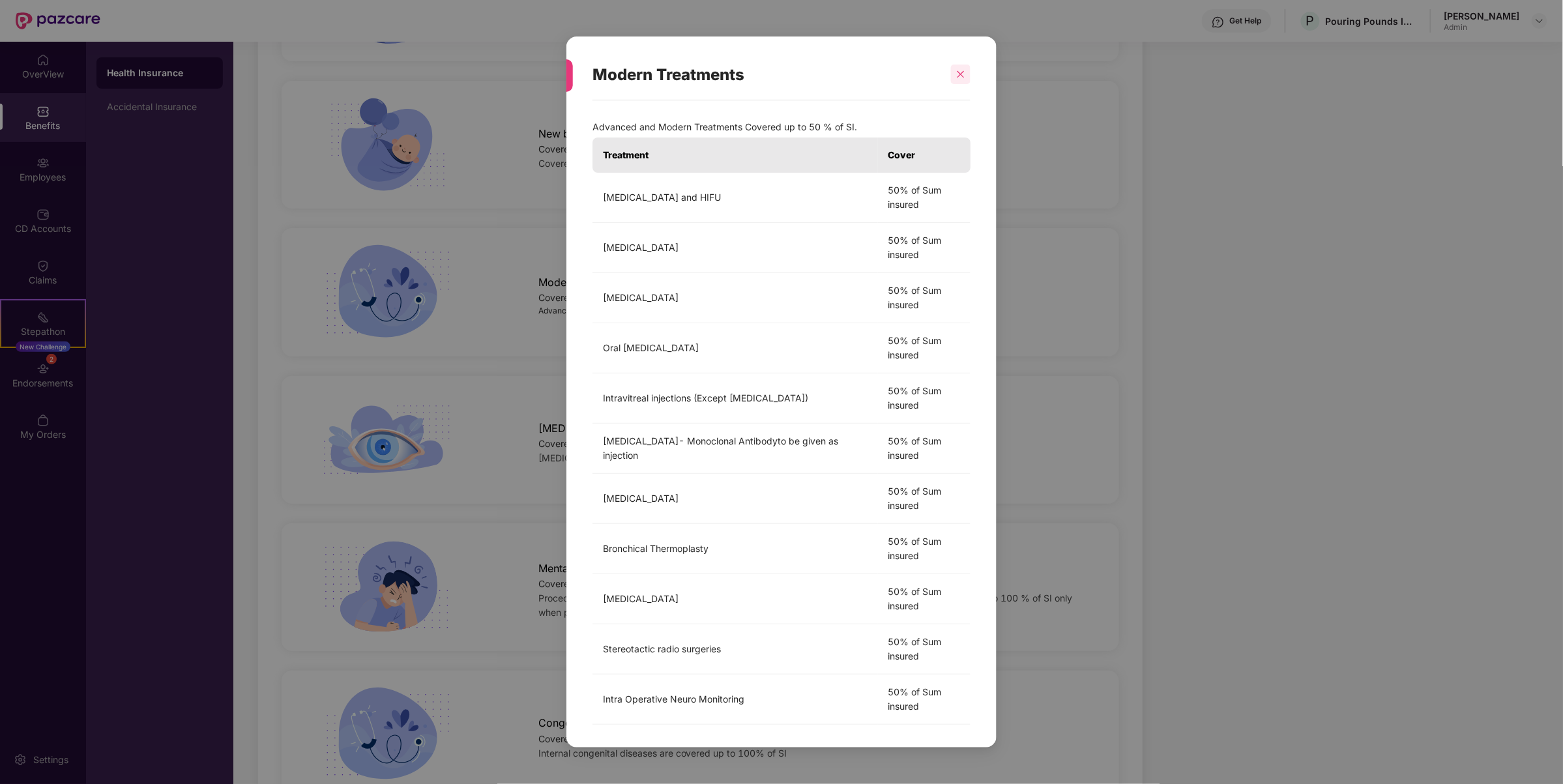
click at [957, 79] on div at bounding box center [960, 73] width 19 height 19
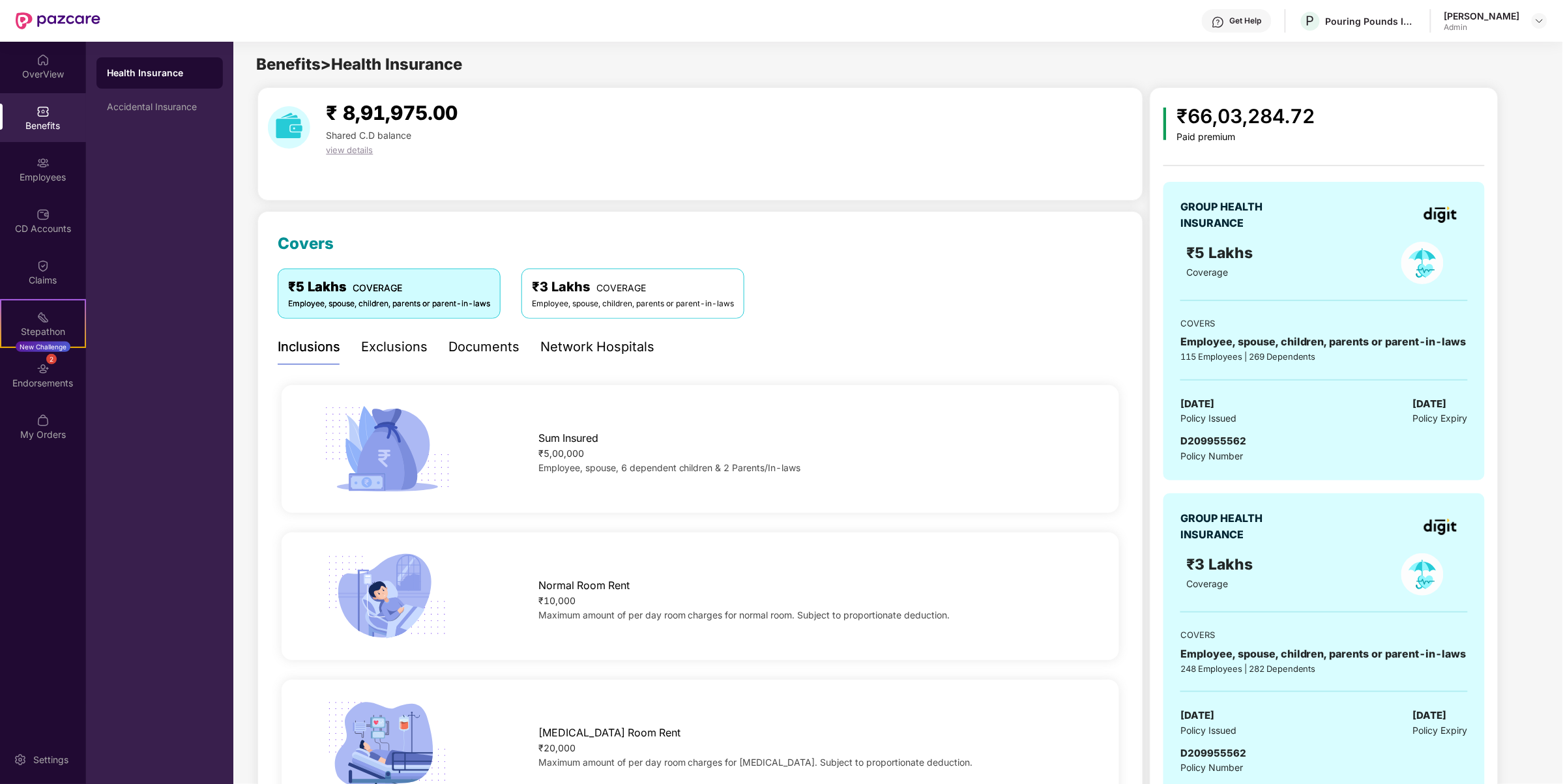
click at [606, 306] on div "Employee, spouse, children, parents or parent-in-laws" at bounding box center [633, 304] width 202 height 13
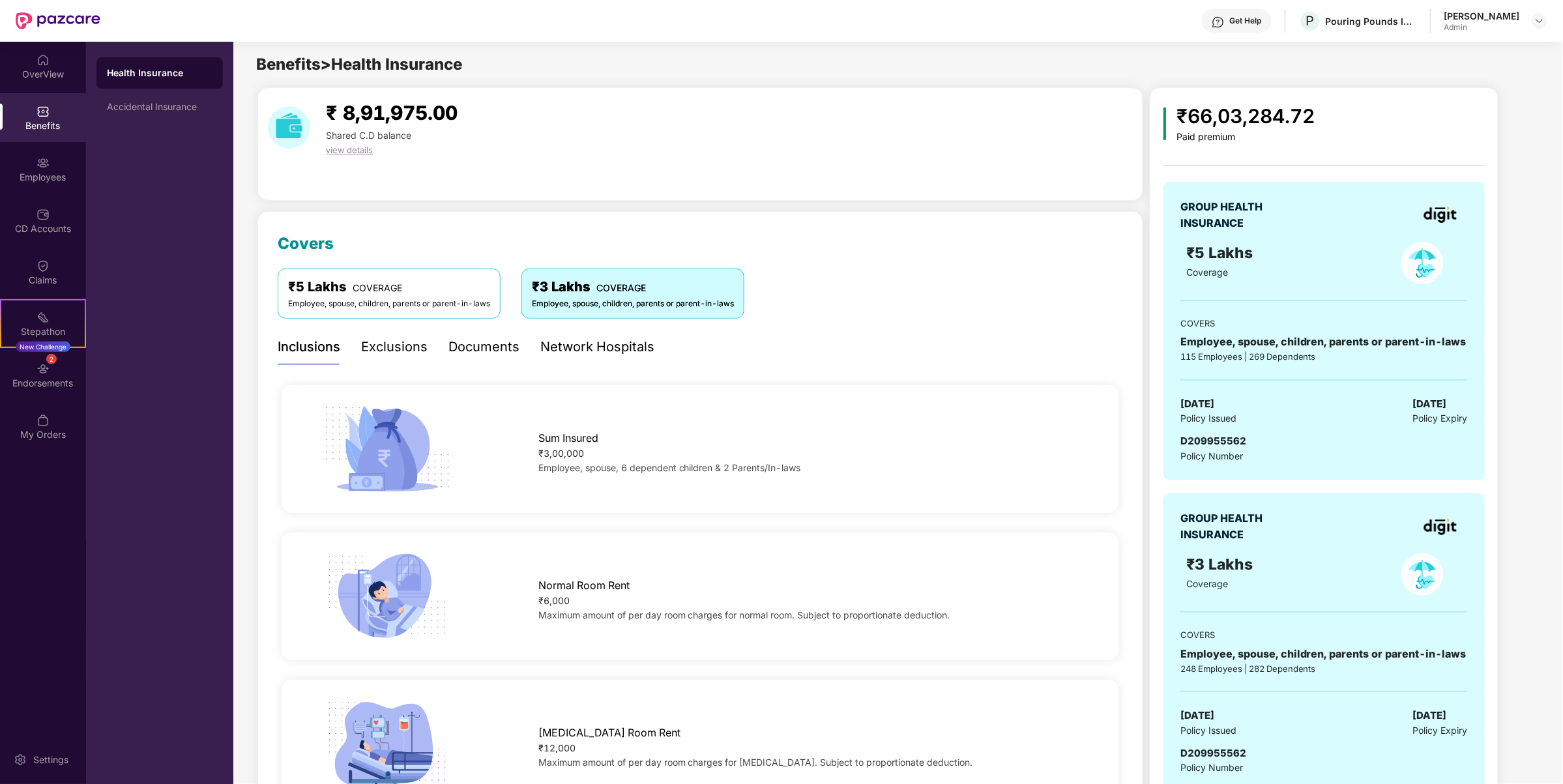
click at [724, 348] on div "Inclusions Exclusions Documents Network Hospitals" at bounding box center [700, 346] width 845 height 36
click at [412, 346] on div "Exclusions" at bounding box center [394, 346] width 67 height 20
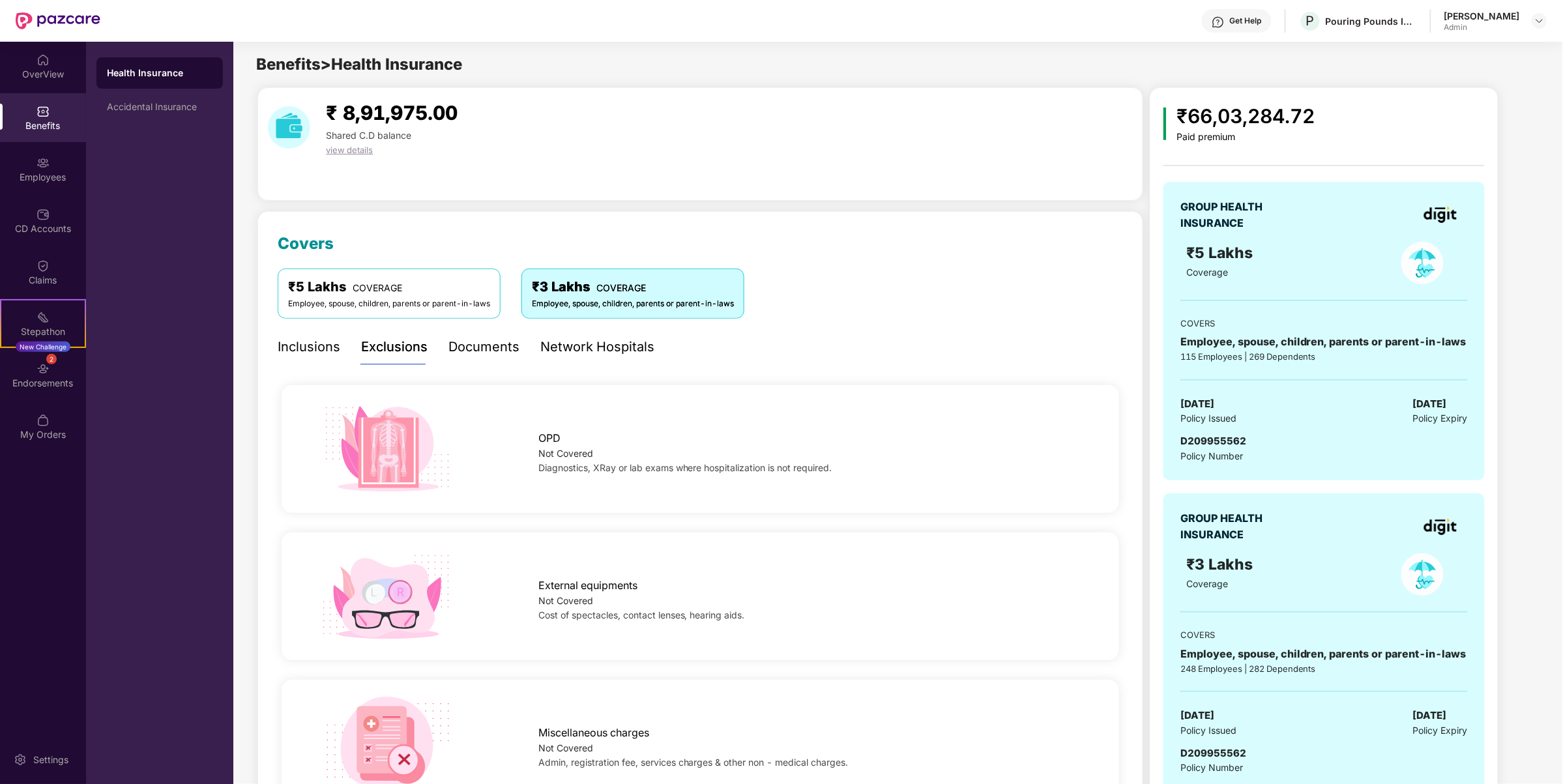
click at [301, 355] on div "Inclusions" at bounding box center [308, 346] width 63 height 20
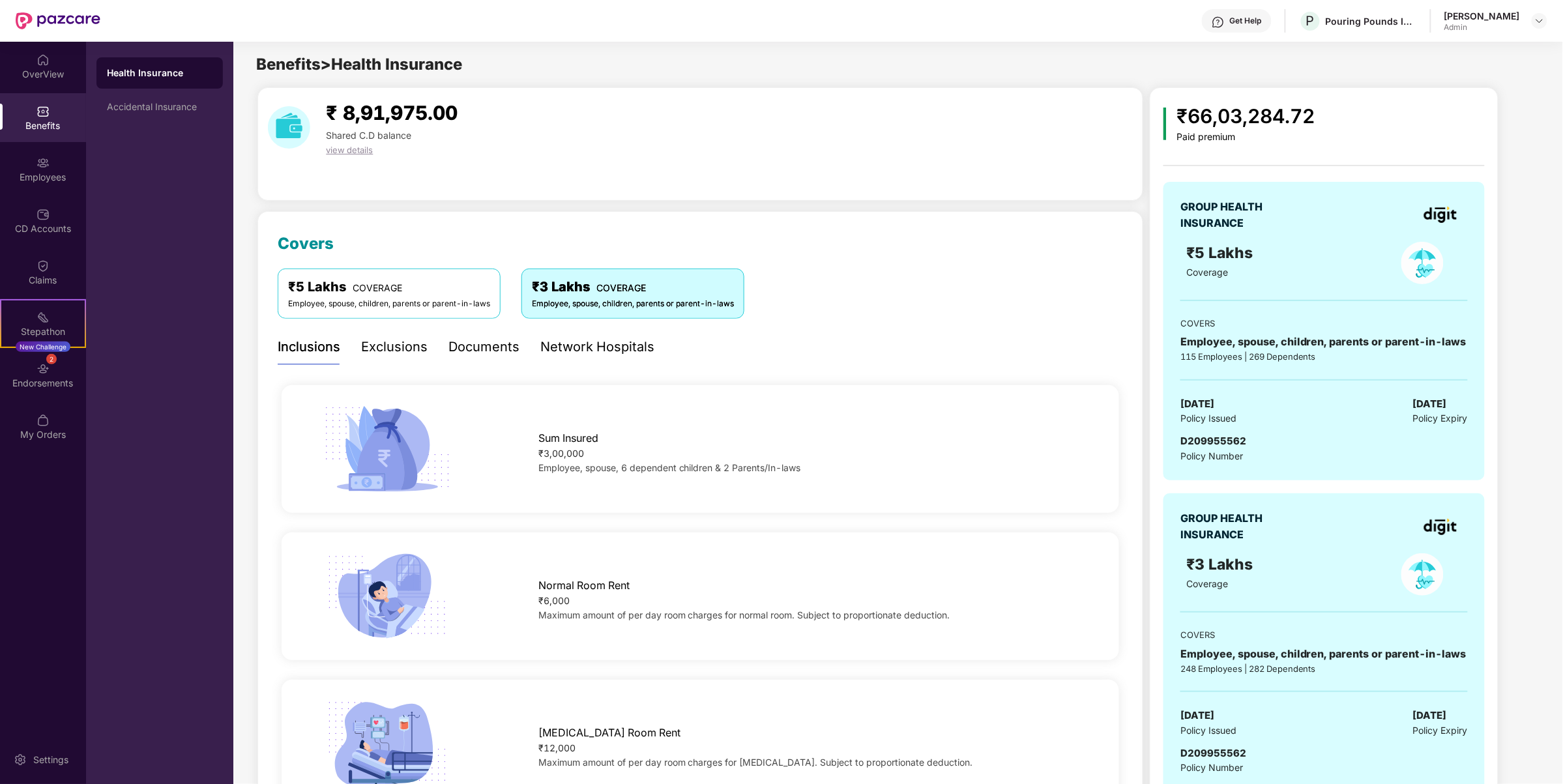
click at [362, 352] on div "Exclusions" at bounding box center [394, 346] width 67 height 20
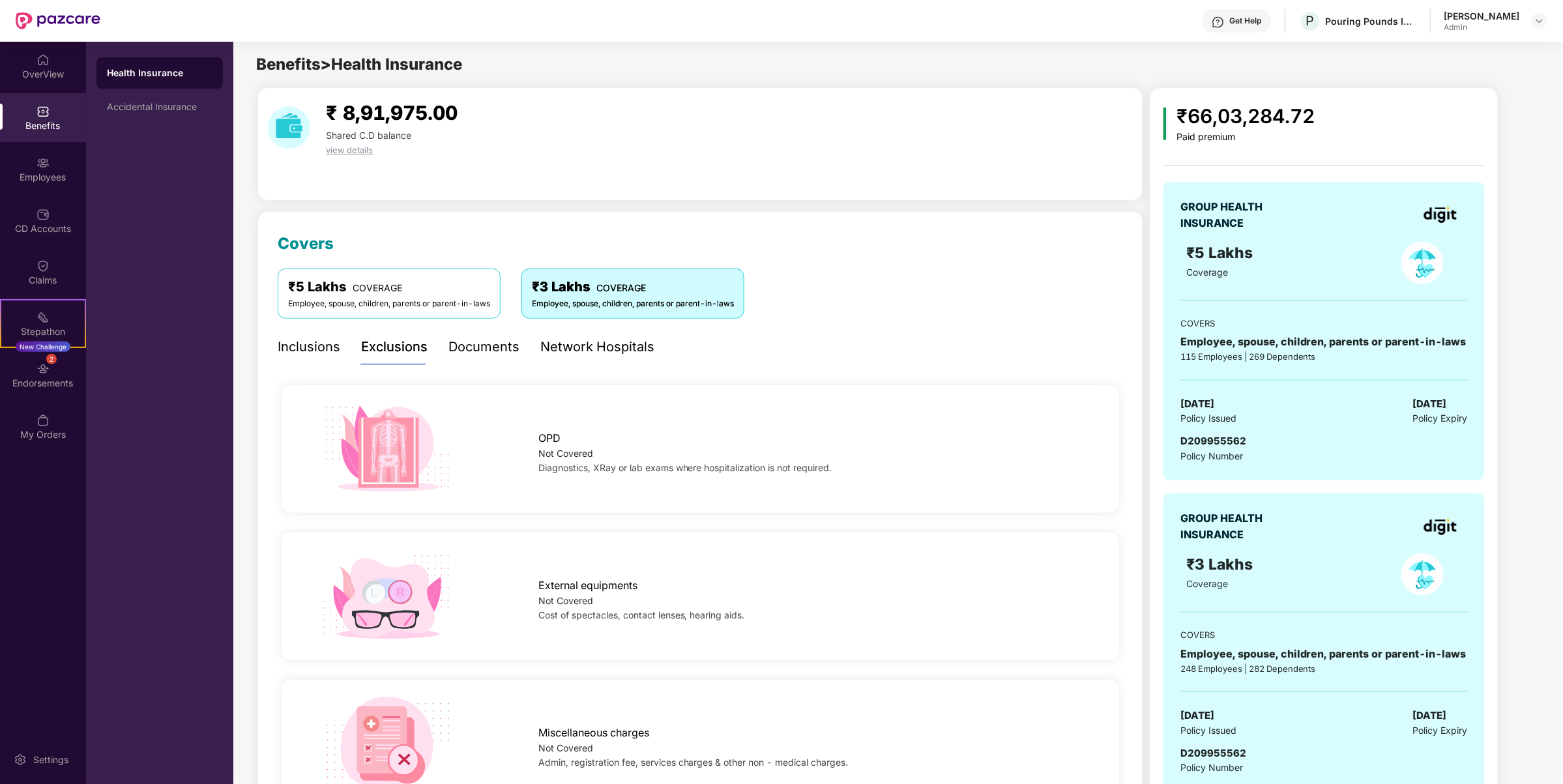
click at [332, 339] on div "Inclusions" at bounding box center [308, 346] width 63 height 20
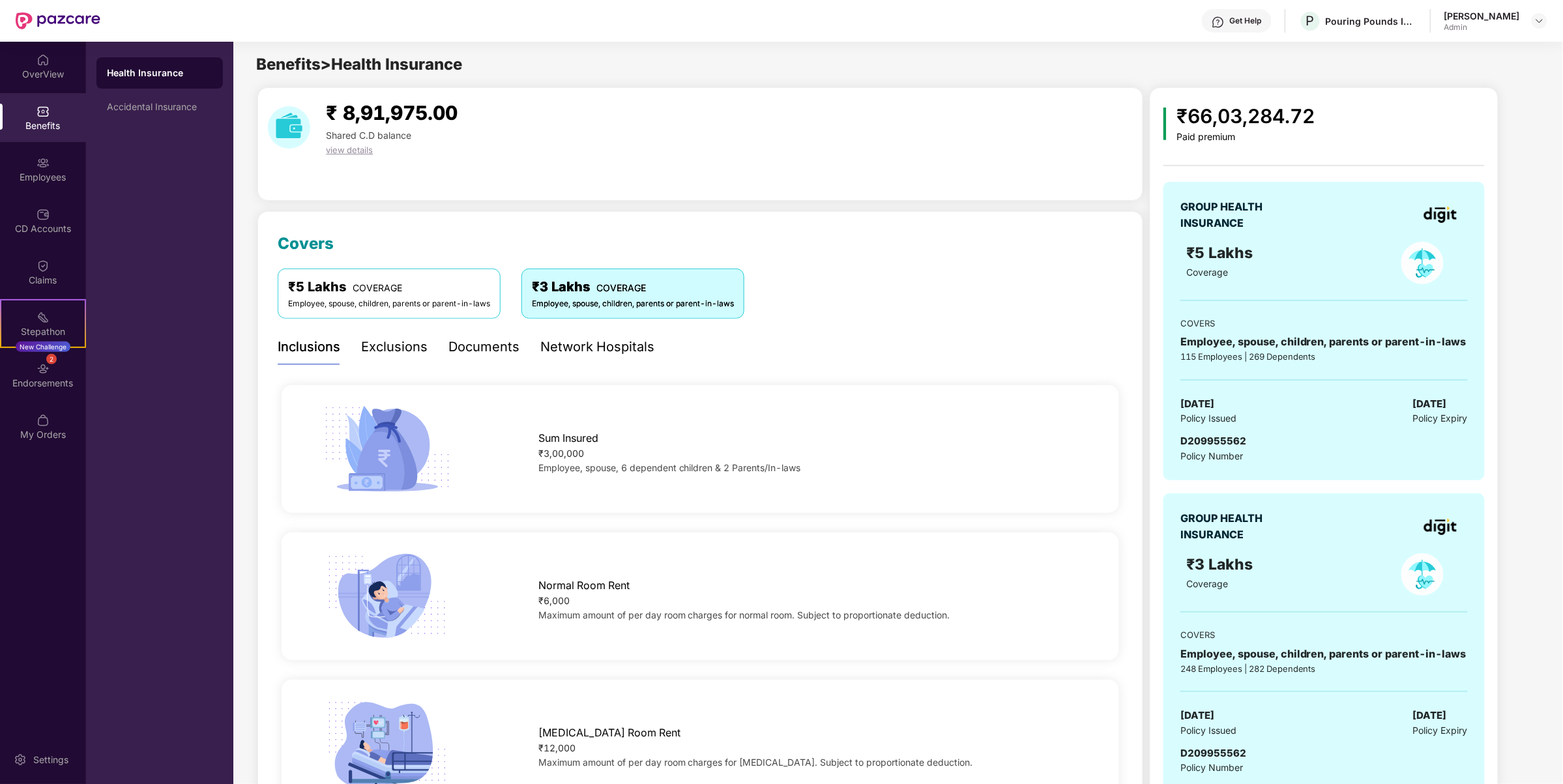
click at [385, 355] on div "Exclusions" at bounding box center [394, 346] width 67 height 20
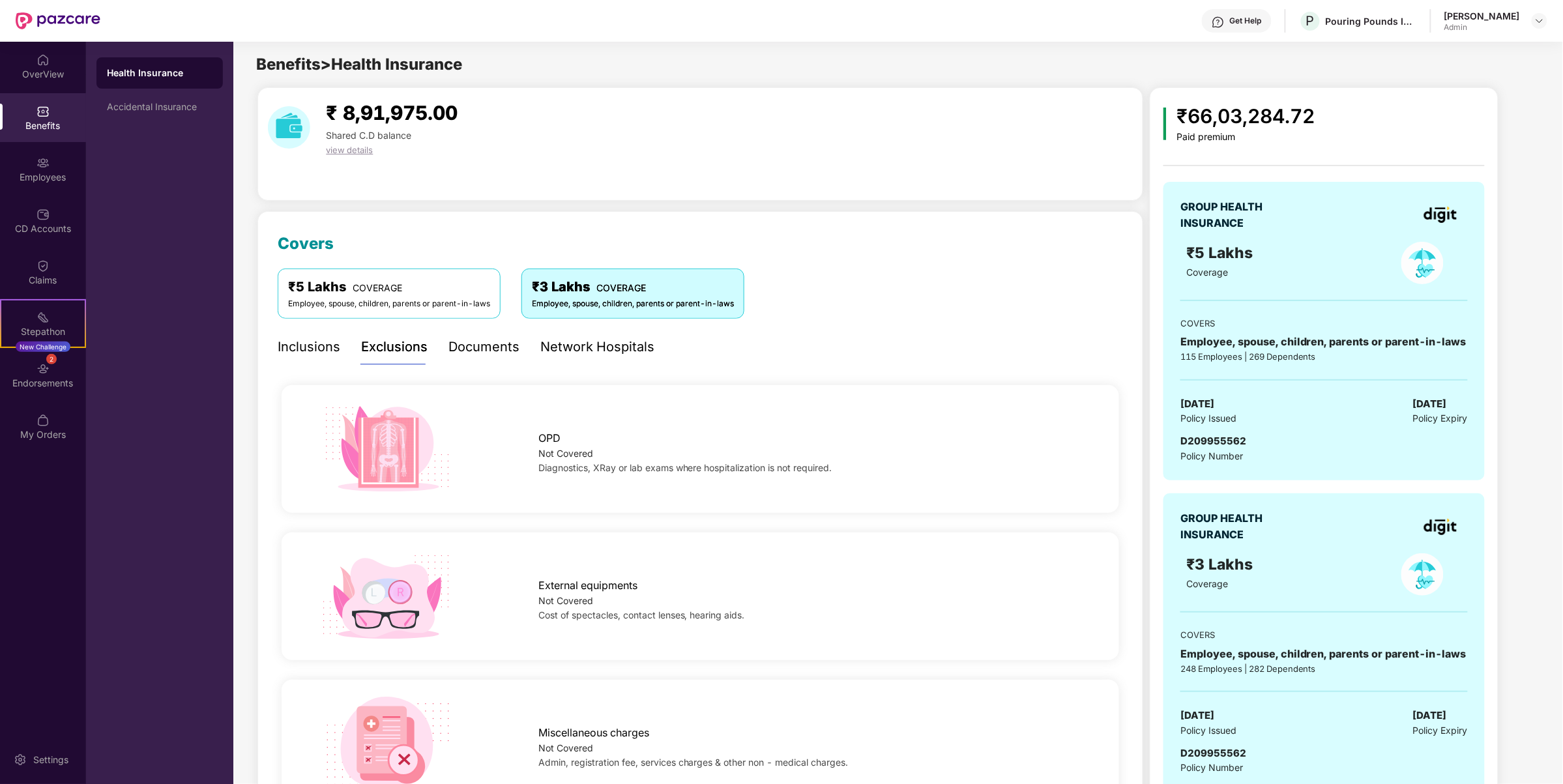
click at [317, 352] on div "Inclusions" at bounding box center [308, 346] width 63 height 20
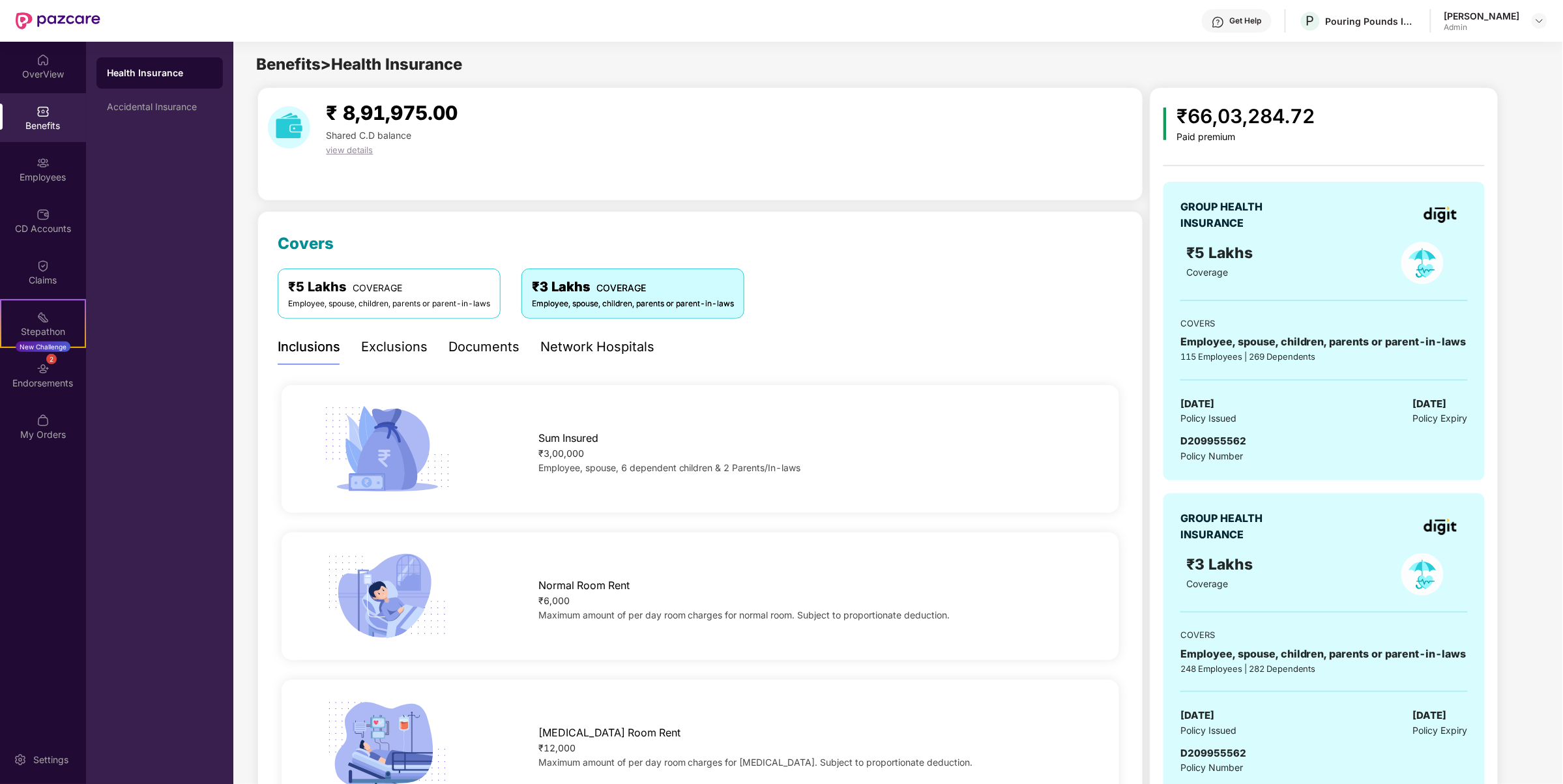
click at [402, 357] on div "Exclusions" at bounding box center [394, 346] width 67 height 20
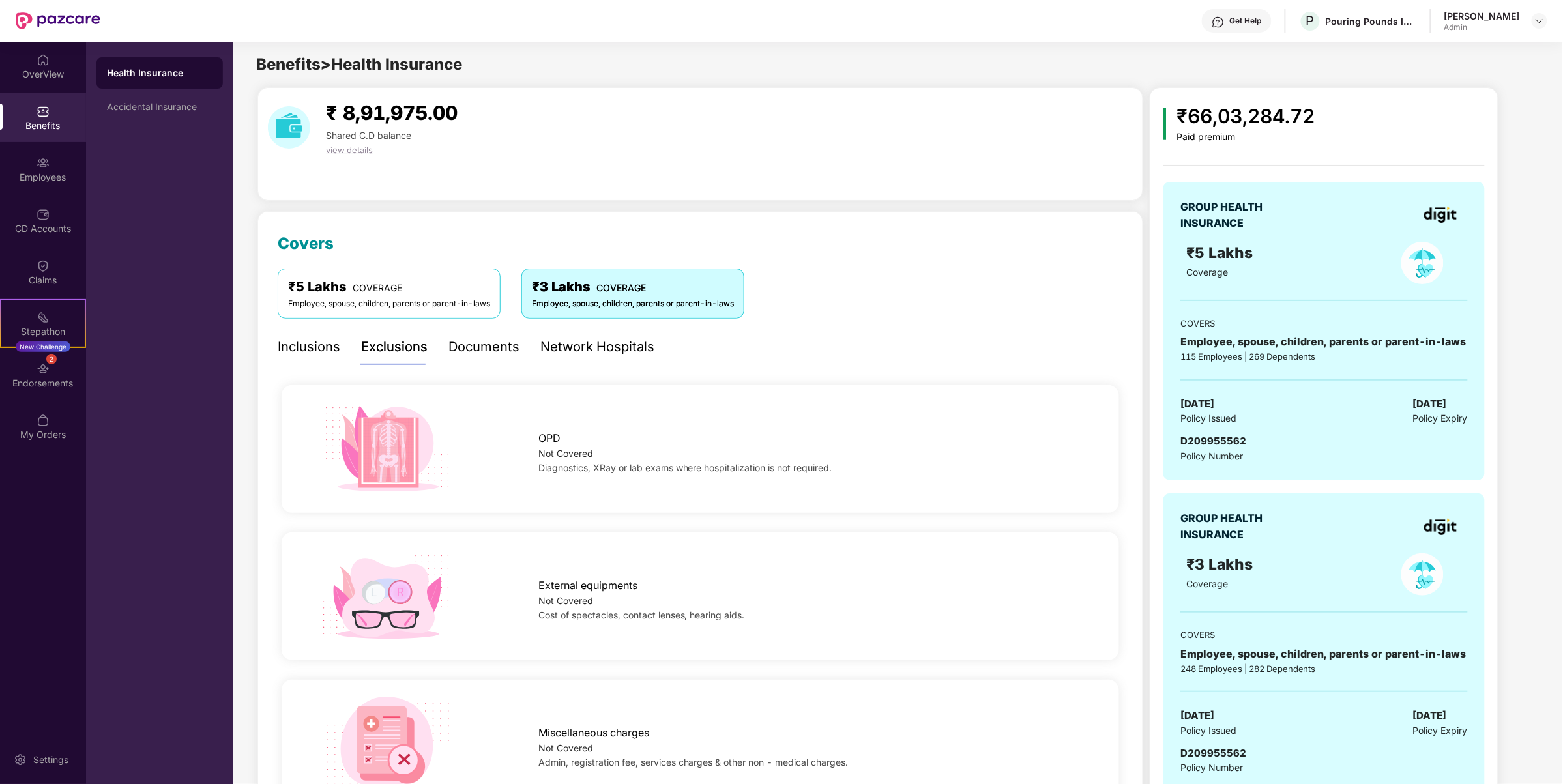
click at [334, 349] on div "Inclusions" at bounding box center [308, 346] width 63 height 20
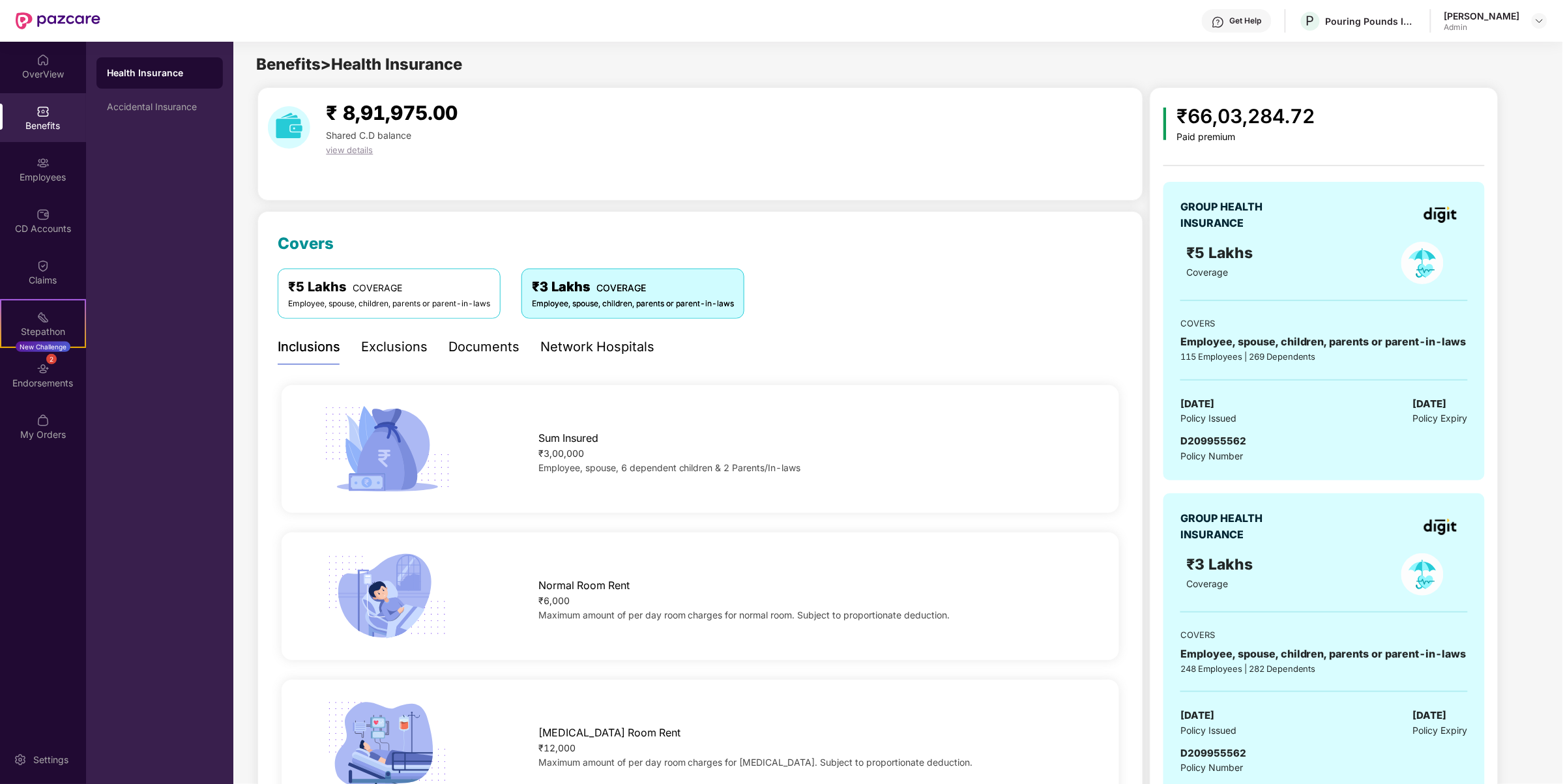
click at [398, 345] on div "Exclusions" at bounding box center [394, 346] width 67 height 20
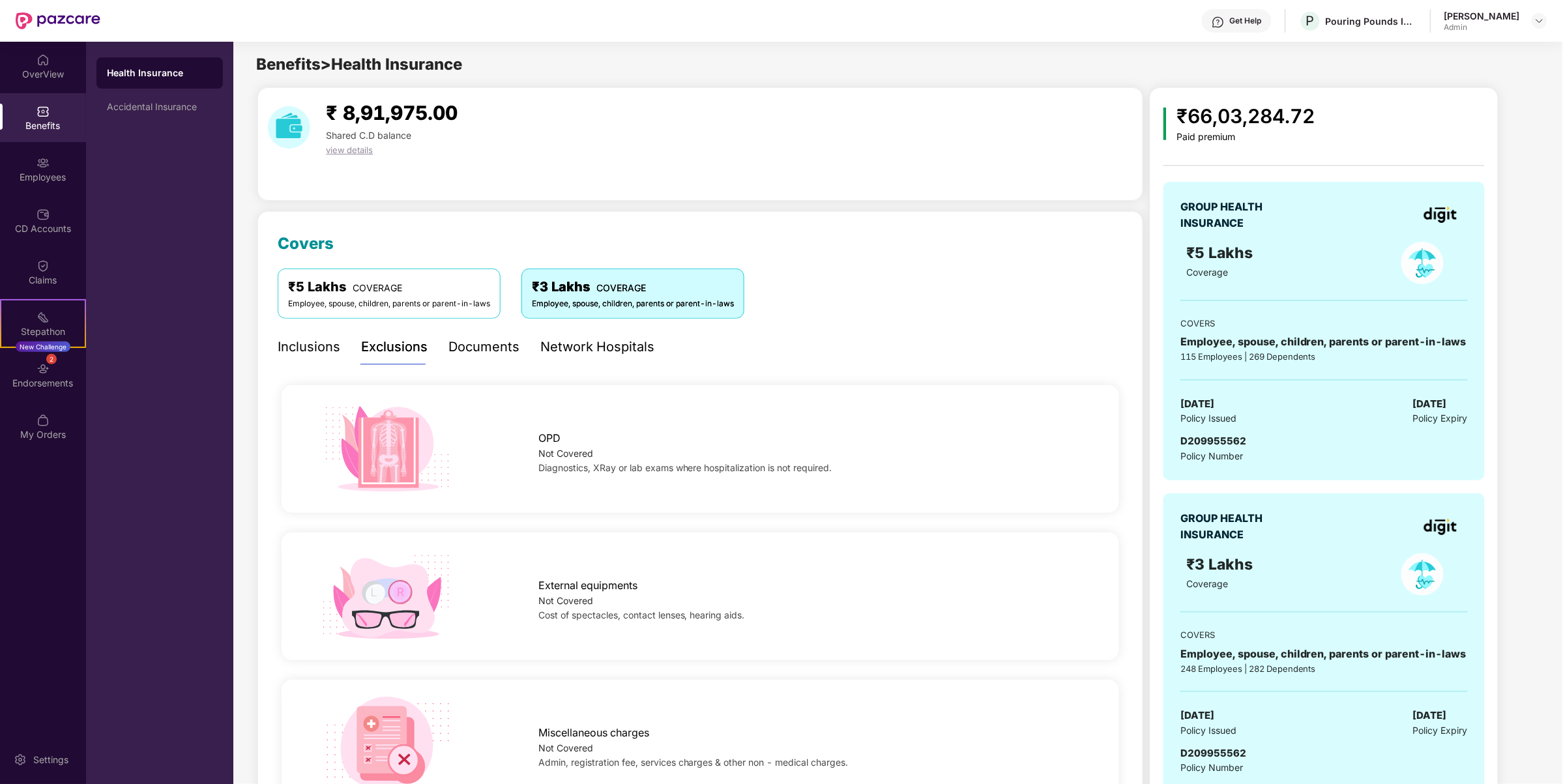
click at [319, 358] on div "Inclusions" at bounding box center [308, 346] width 63 height 36
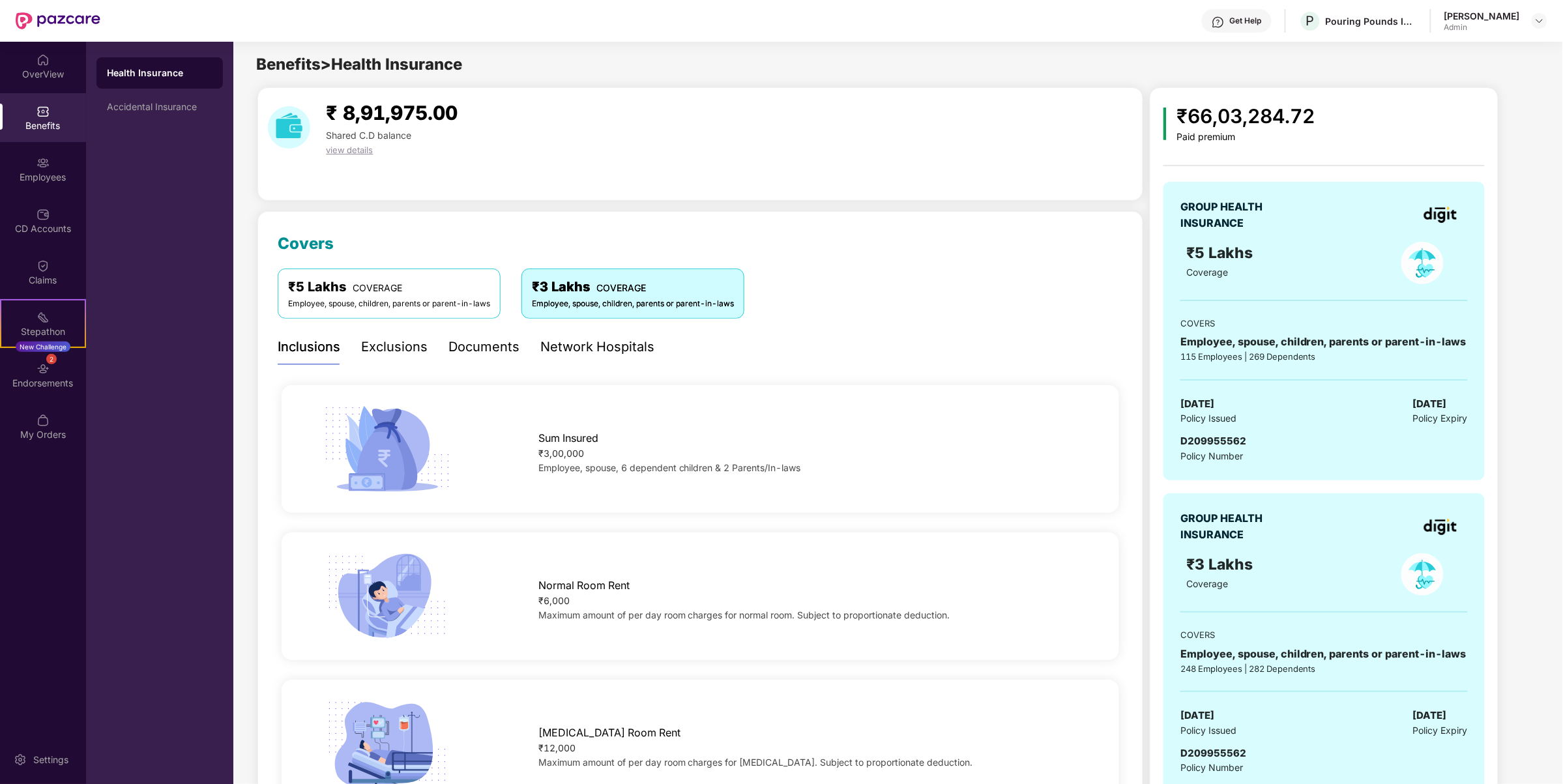
click at [393, 357] on div "Exclusions" at bounding box center [394, 346] width 67 height 20
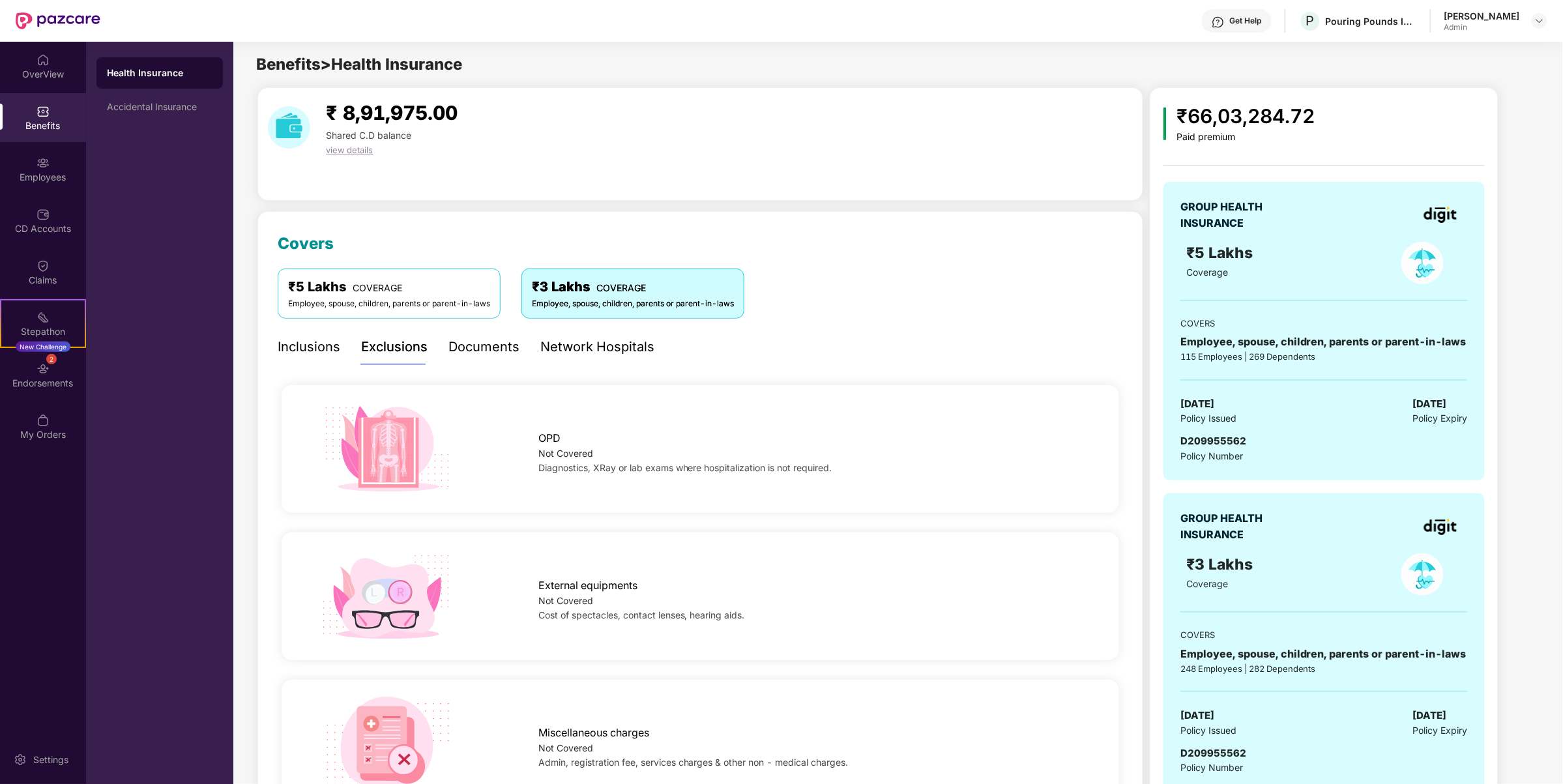
click at [323, 352] on div "Inclusions" at bounding box center [308, 346] width 63 height 20
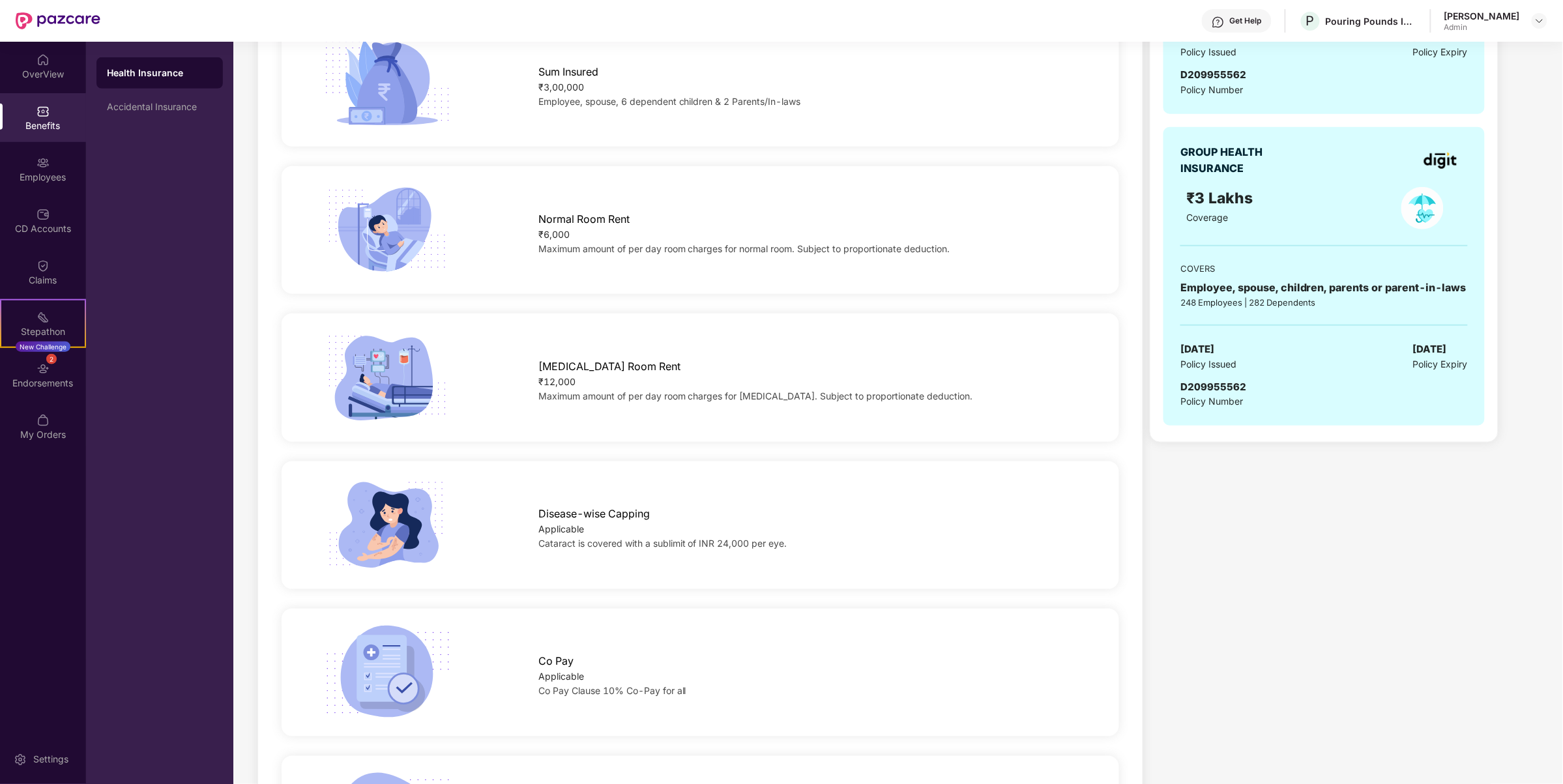
scroll to position [203, 0]
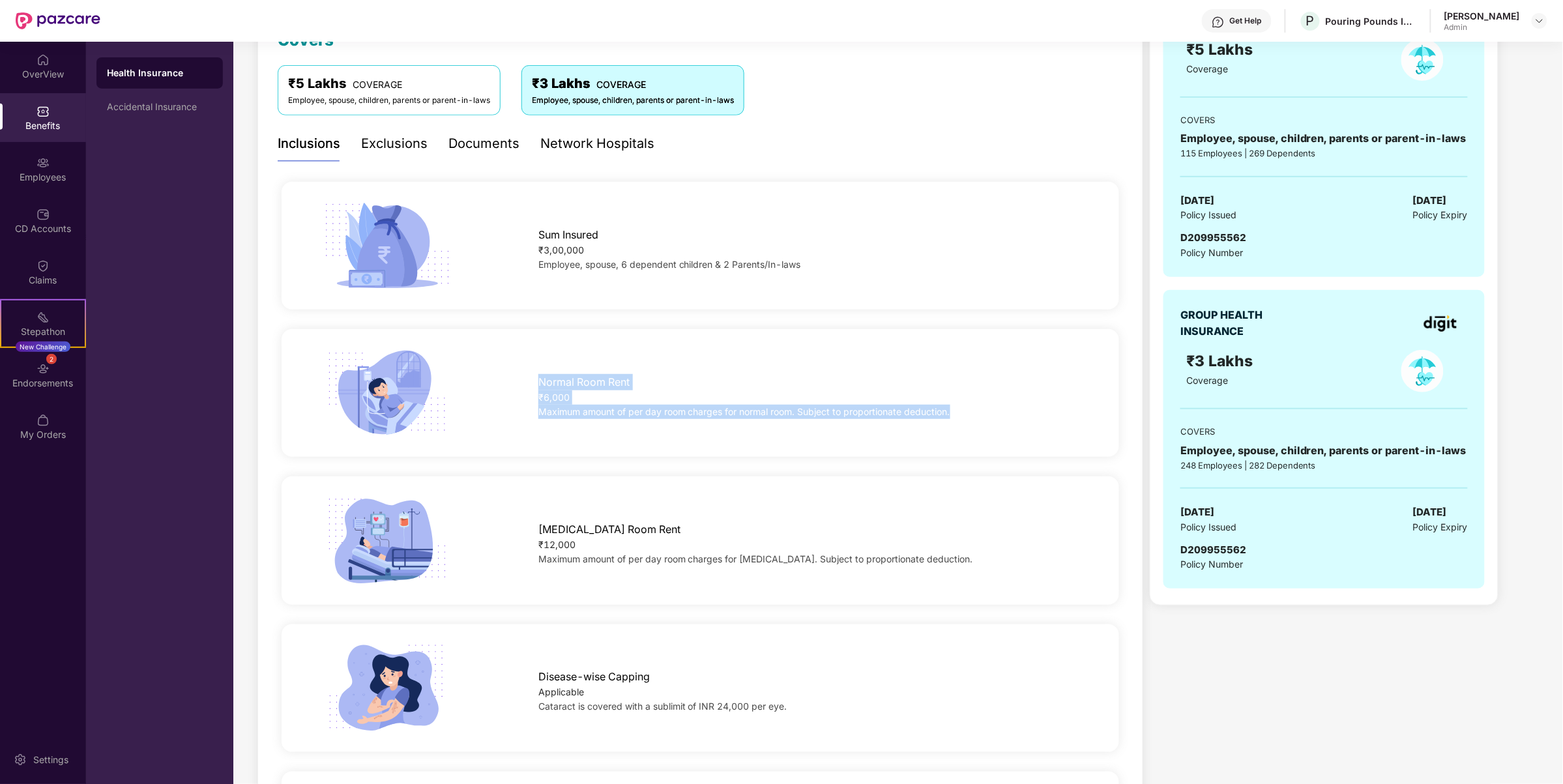
drag, startPoint x: 965, startPoint y: 415, endPoint x: 526, endPoint y: 362, distance: 442.2
click at [526, 362] on div "Normal Room Rent ₹6,000 Maximum amount of per day room charges for normal room.…" at bounding box center [700, 392] width 879 height 95
click at [646, 303] on div "Sum Insured ₹3,00,000 Employee, spouse, 6 dependent children & 2 Parents/In-laws" at bounding box center [700, 245] width 838 height 128
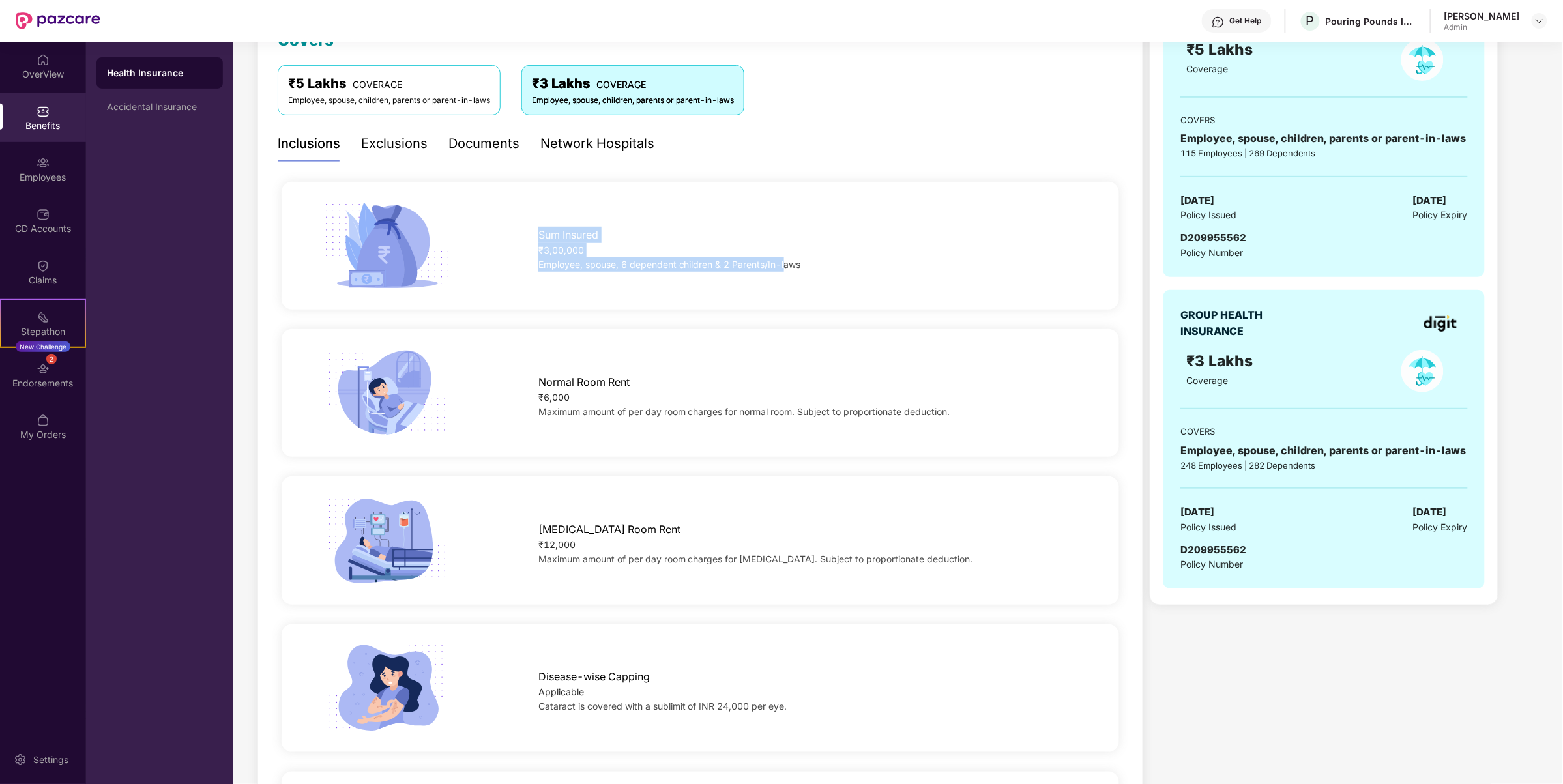
drag, startPoint x: 693, startPoint y: 267, endPoint x: 529, endPoint y: 226, distance: 169.0
click at [529, 226] on div "Sum Insured ₹3,00,000 Employee, spouse, 6 dependent children & 2 Parents/In-laws" at bounding box center [809, 246] width 586 height 52
drag, startPoint x: 727, startPoint y: 281, endPoint x: 751, endPoint y: 282, distance: 24.0
click at [728, 282] on div "Sum Insured ₹3,00,000 Employee, spouse, 6 dependent children & 2 Parents/In-laws" at bounding box center [700, 245] width 879 height 95
click at [820, 266] on div "Employee, spouse, 6 dependent children & 2 Parents/In-laws" at bounding box center [809, 264] width 544 height 14
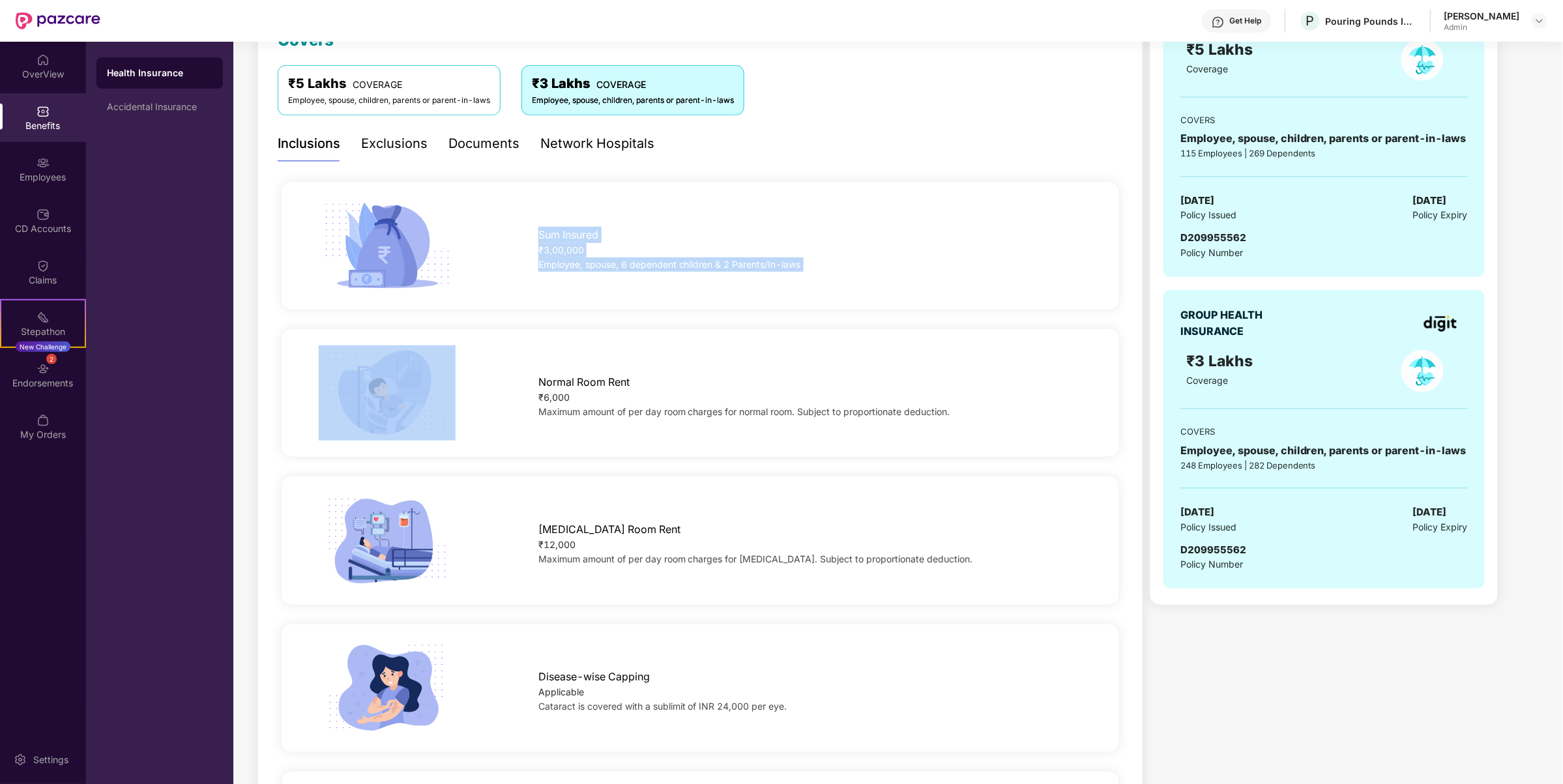
drag, startPoint x: 820, startPoint y: 266, endPoint x: 542, endPoint y: 232, distance: 280.1
click at [542, 232] on div "Sum Insured ₹3,00,000 Employee, spouse, 6 dependent children & 2 Parents/In-laws" at bounding box center [809, 246] width 586 height 52
click at [712, 278] on div "Sum Insured ₹3,00,000 Employee, spouse, 6 dependent children & 2 Parents/In-laws" at bounding box center [700, 245] width 879 height 95
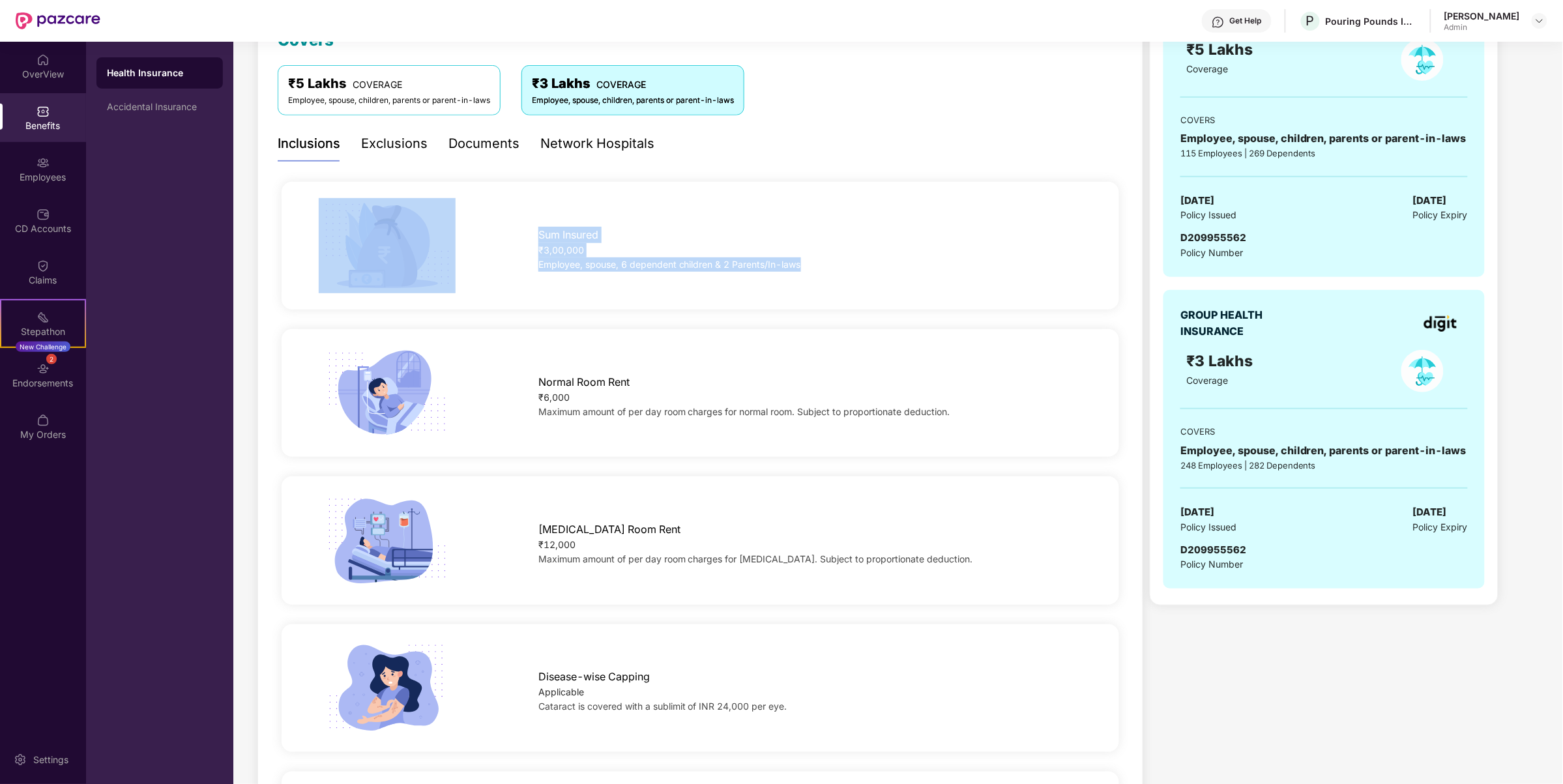
drag, startPoint x: 804, startPoint y: 268, endPoint x: 514, endPoint y: 233, distance: 292.1
click at [514, 233] on div "Sum Insured ₹3,00,000 Employee, spouse, 6 dependent children & 2 Parents/In-laws" at bounding box center [700, 245] width 879 height 95
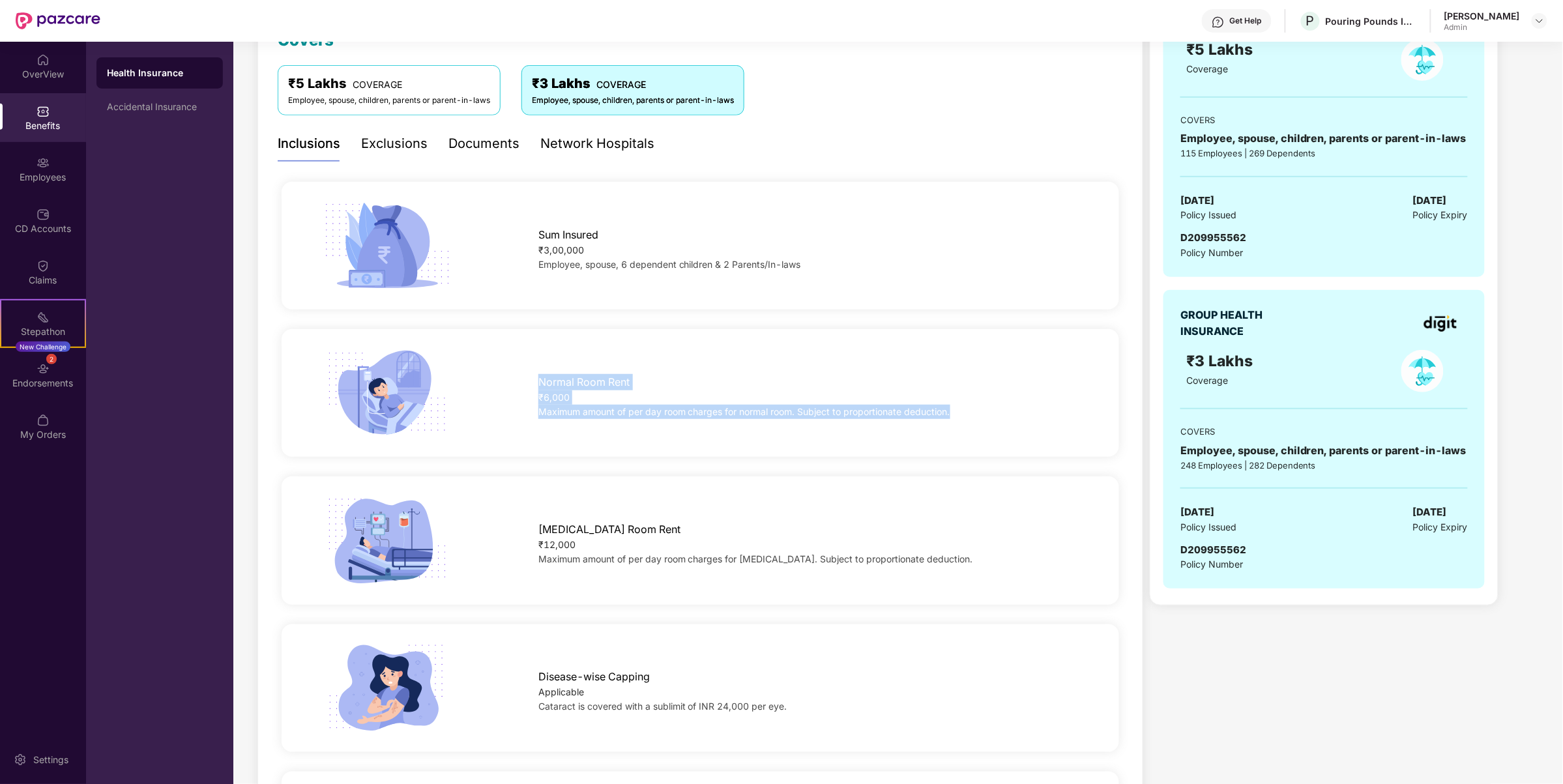
drag, startPoint x: 962, startPoint y: 406, endPoint x: 539, endPoint y: 369, distance: 424.6
click at [539, 369] on div "Normal Room Rent ₹6,000 Maximum amount of per day room charges for normal room.…" at bounding box center [809, 393] width 586 height 52
click at [738, 445] on div "Normal Room Rent ₹6,000 Maximum amount of per day room charges for normal room.…" at bounding box center [700, 392] width 838 height 128
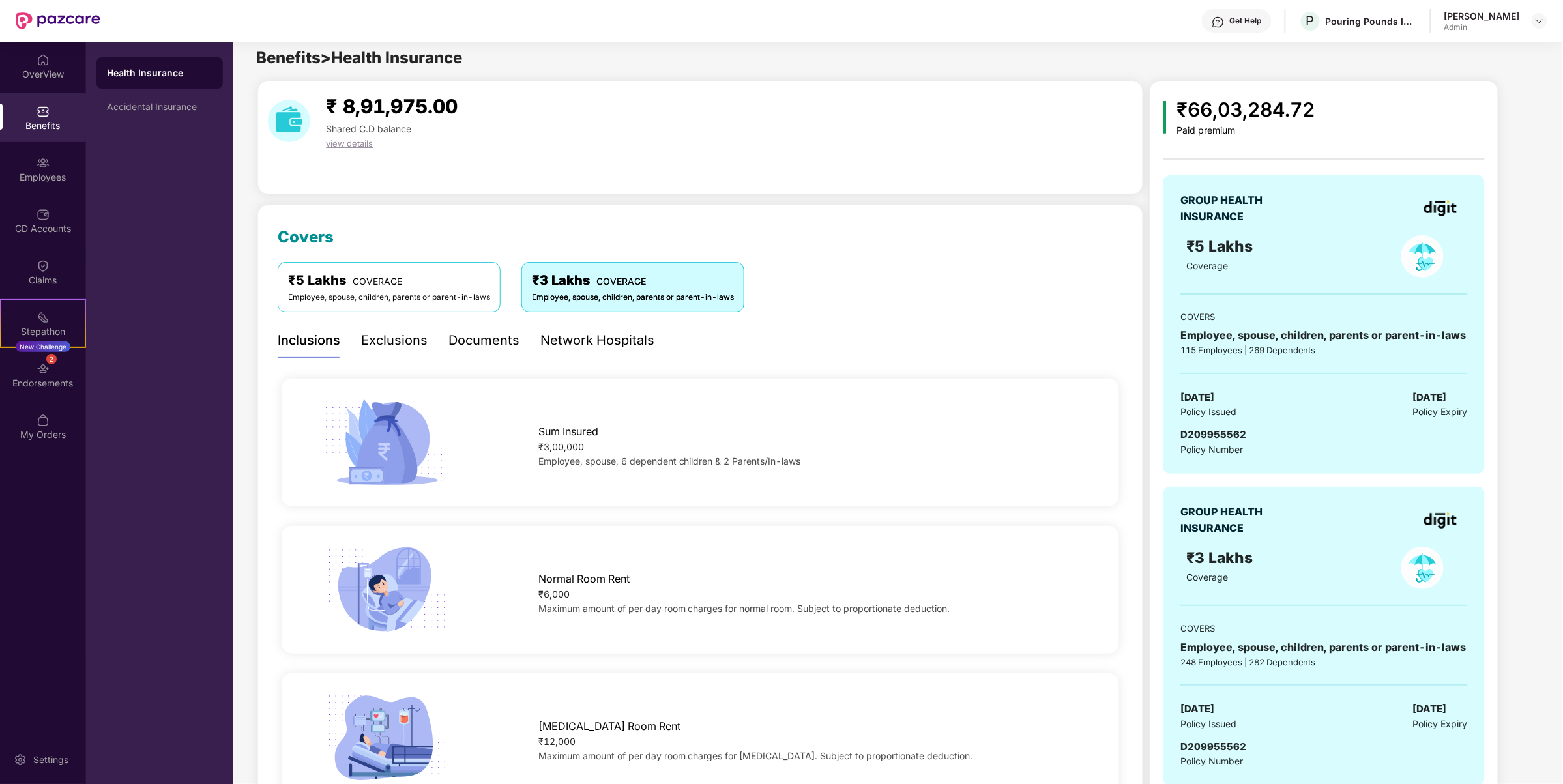
scroll to position [0, 0]
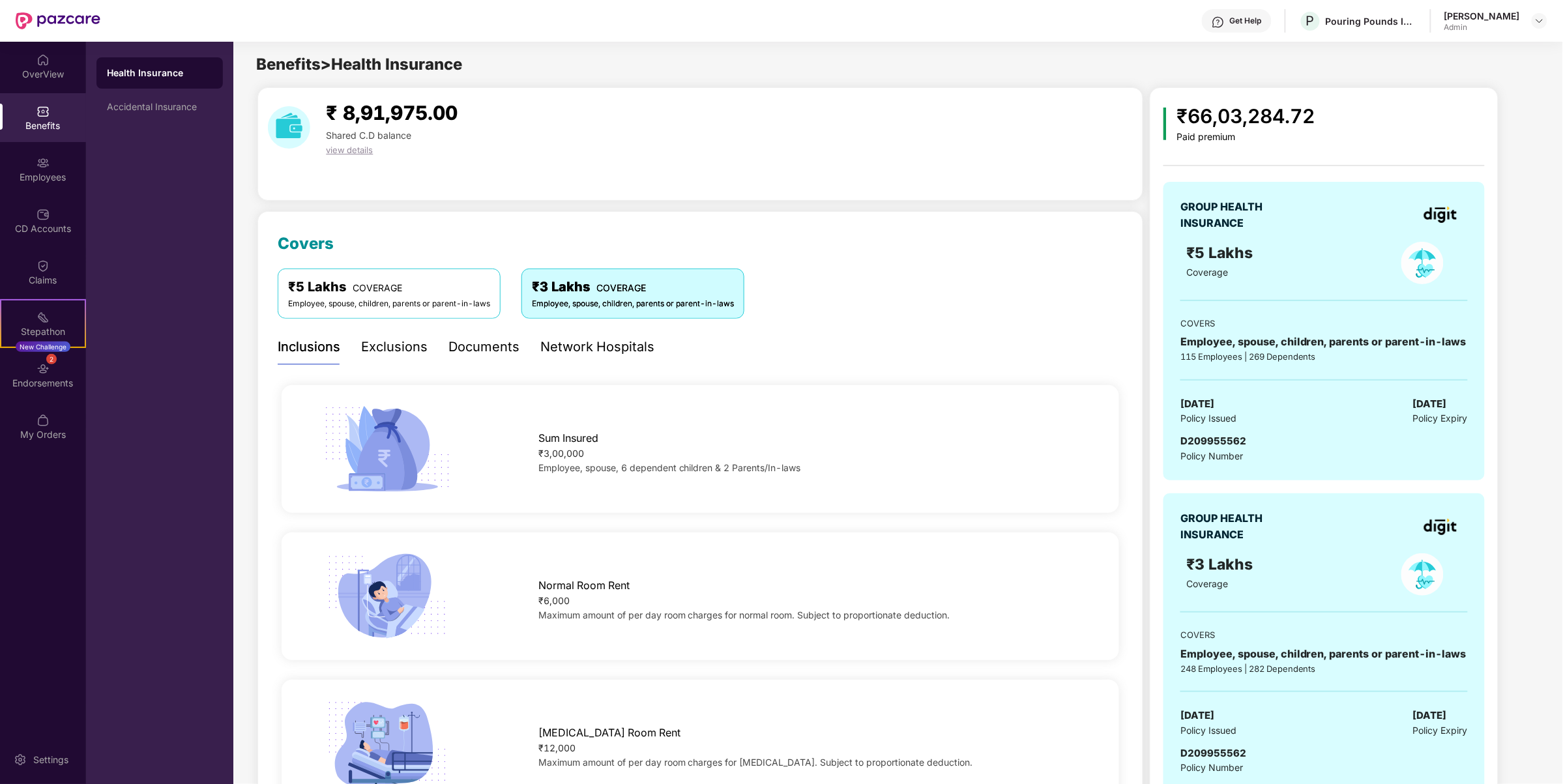
drag, startPoint x: 412, startPoint y: 308, endPoint x: 437, endPoint y: 310, distance: 25.1
click at [414, 308] on div "Employee, spouse, children, parents or parent-in-laws" at bounding box center [389, 304] width 202 height 13
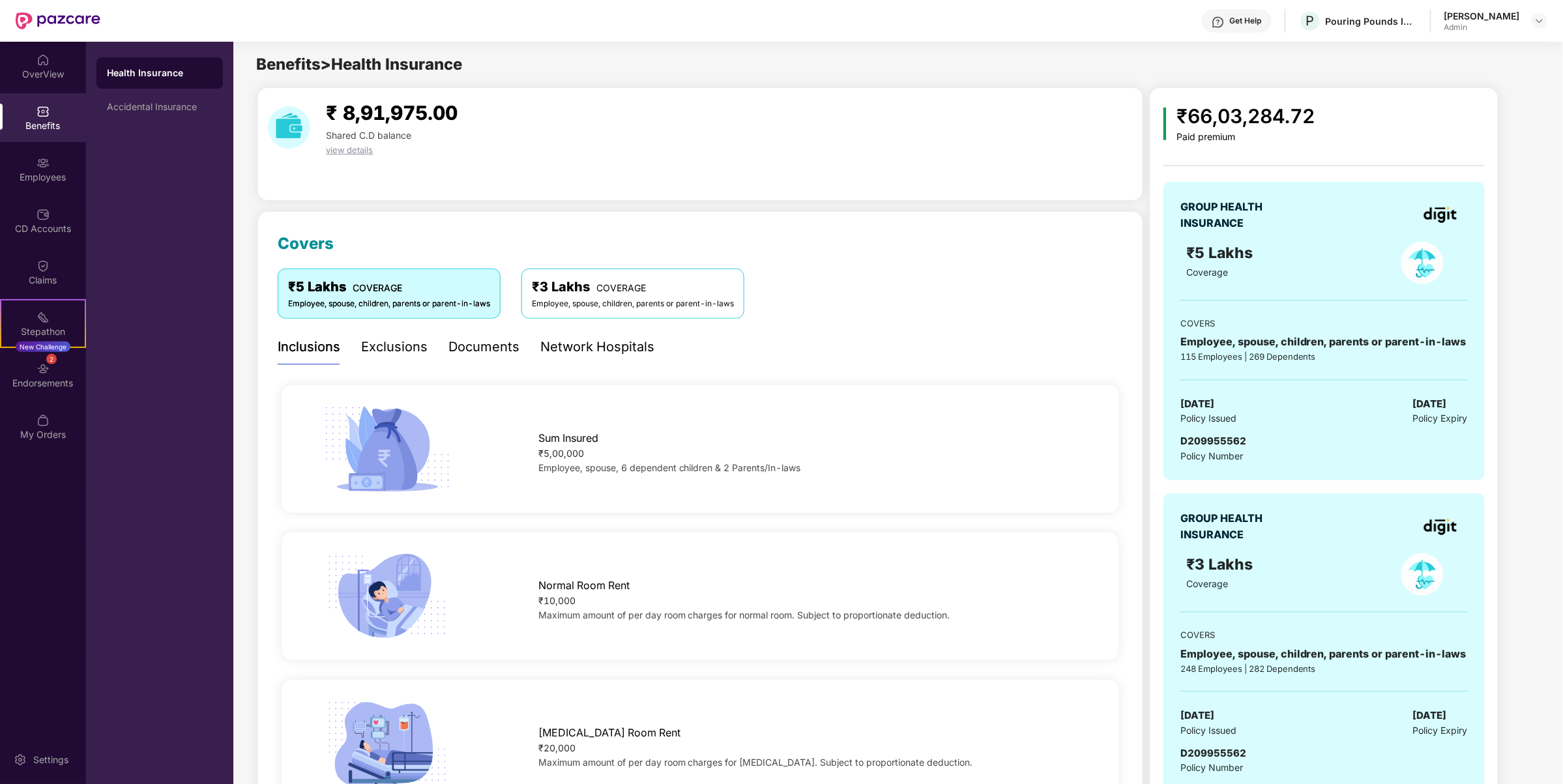
click at [408, 349] on div "Exclusions" at bounding box center [394, 346] width 67 height 20
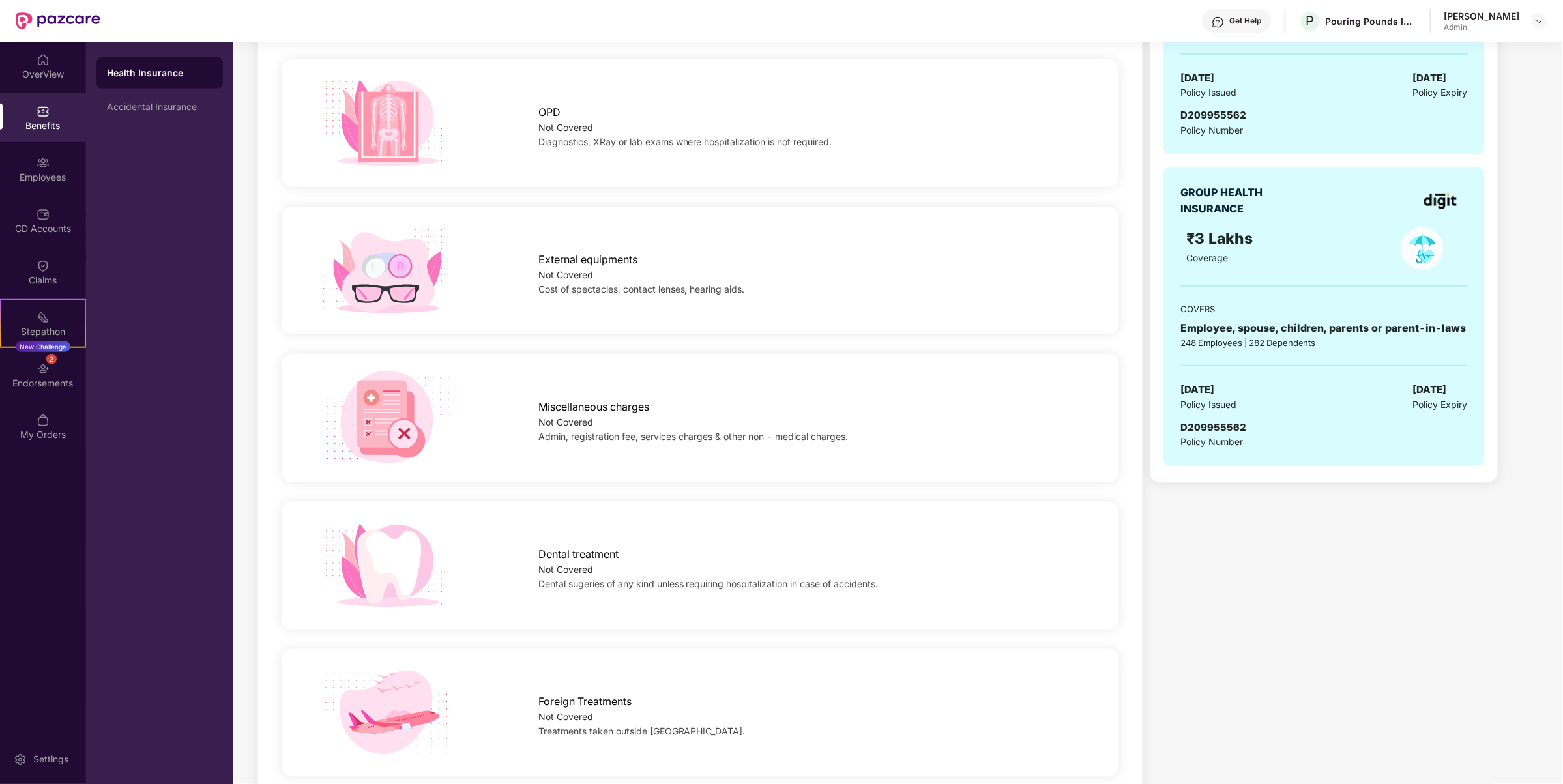
scroll to position [163, 0]
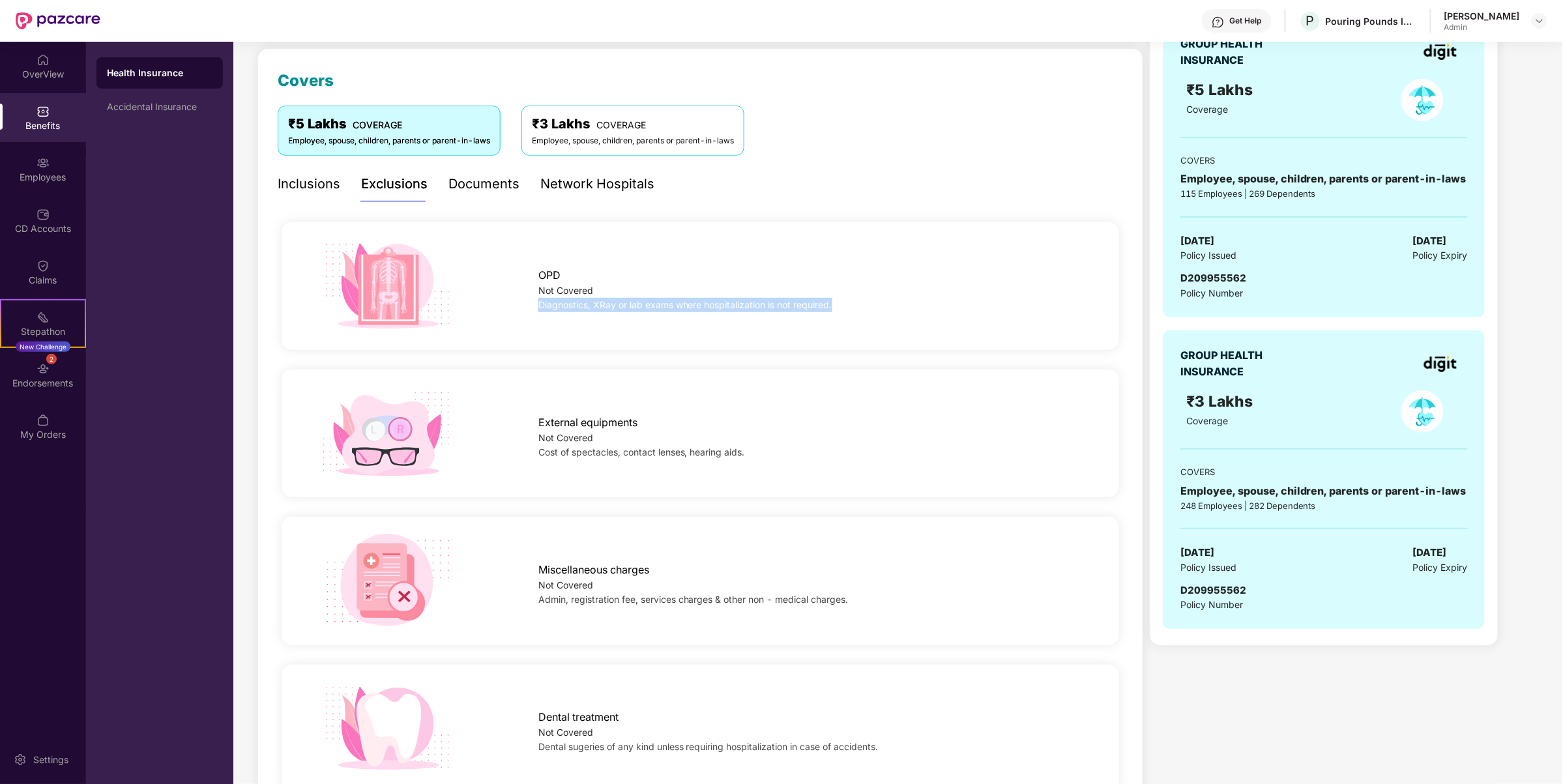
drag, startPoint x: 836, startPoint y: 310, endPoint x: 533, endPoint y: 310, distance: 303.0
click at [533, 310] on div "OPD Not Covered Diagnostics, XRay or lab exams where hospitalization is not req…" at bounding box center [809, 286] width 586 height 52
click at [677, 331] on div "OPD Not Covered Diagnostics, XRay or lab exams where hospitalization is not req…" at bounding box center [700, 286] width 879 height 95
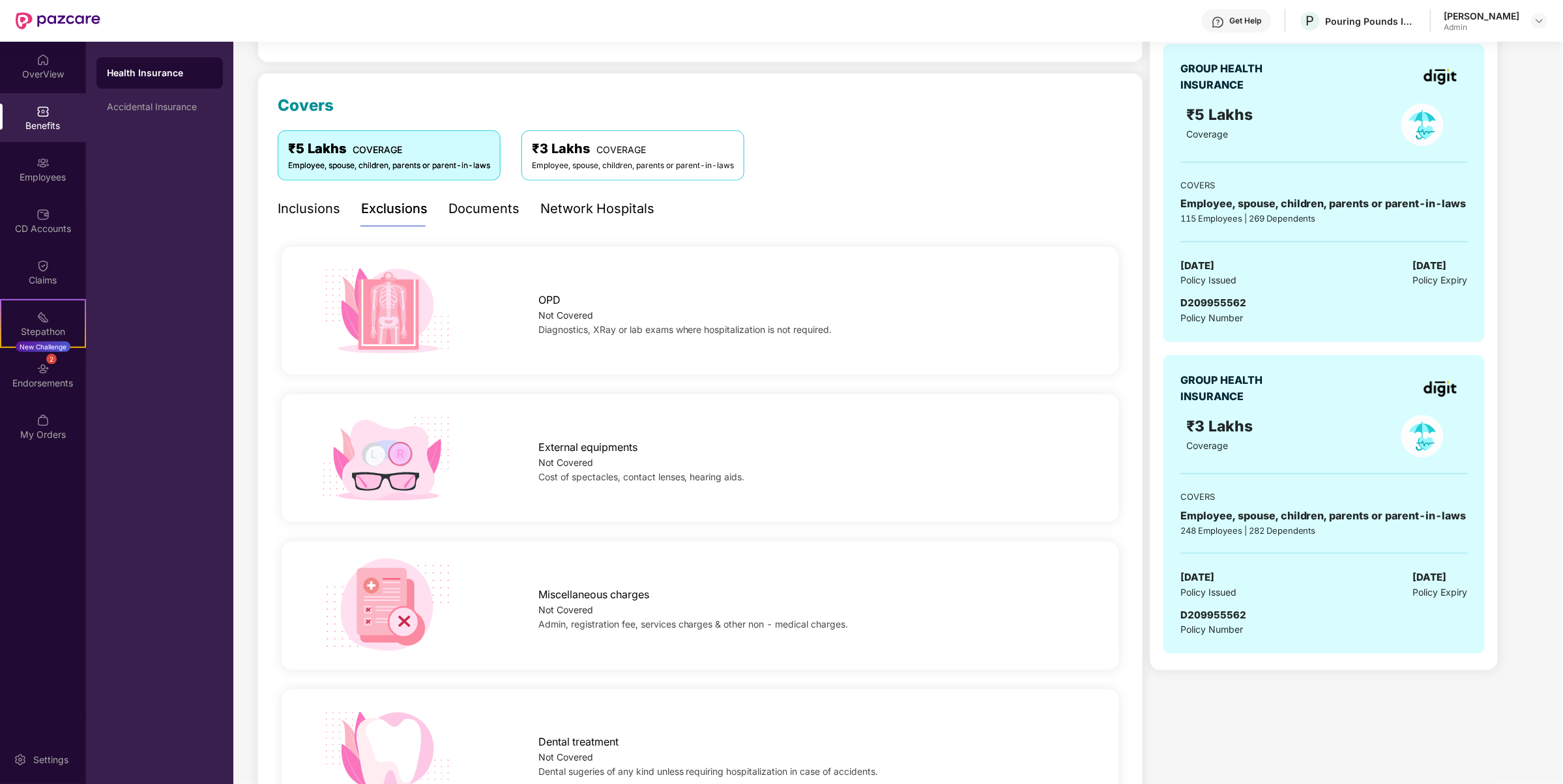
scroll to position [0, 0]
